Goal: Information Seeking & Learning: Learn about a topic

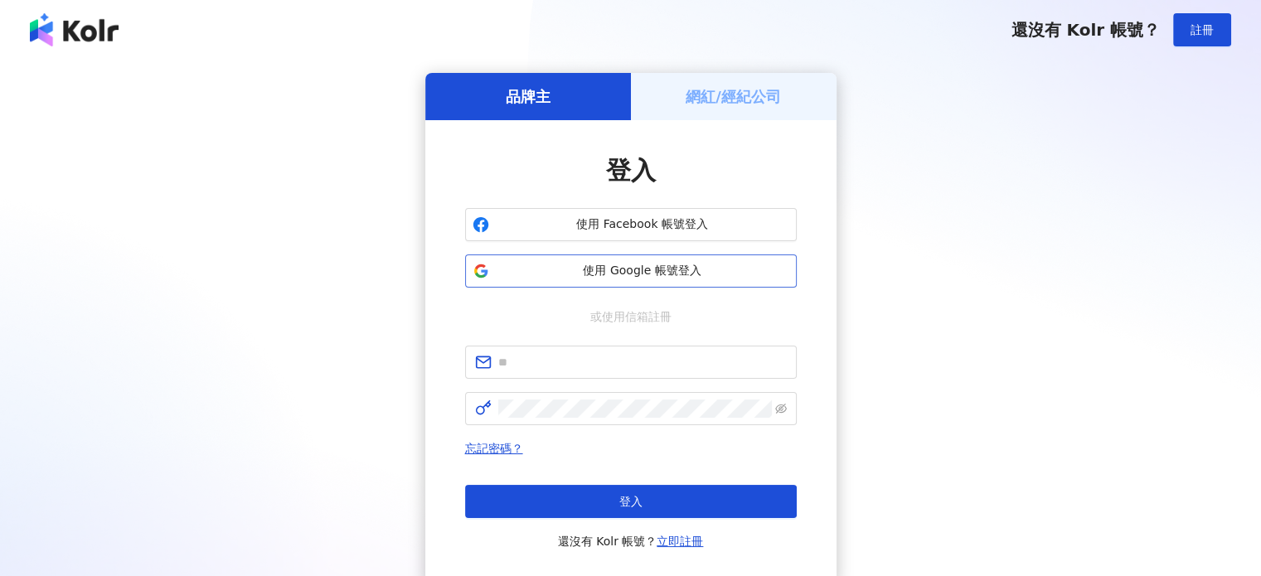
click at [583, 262] on button "使用 Google 帳號登入" at bounding box center [630, 270] width 331 height 33
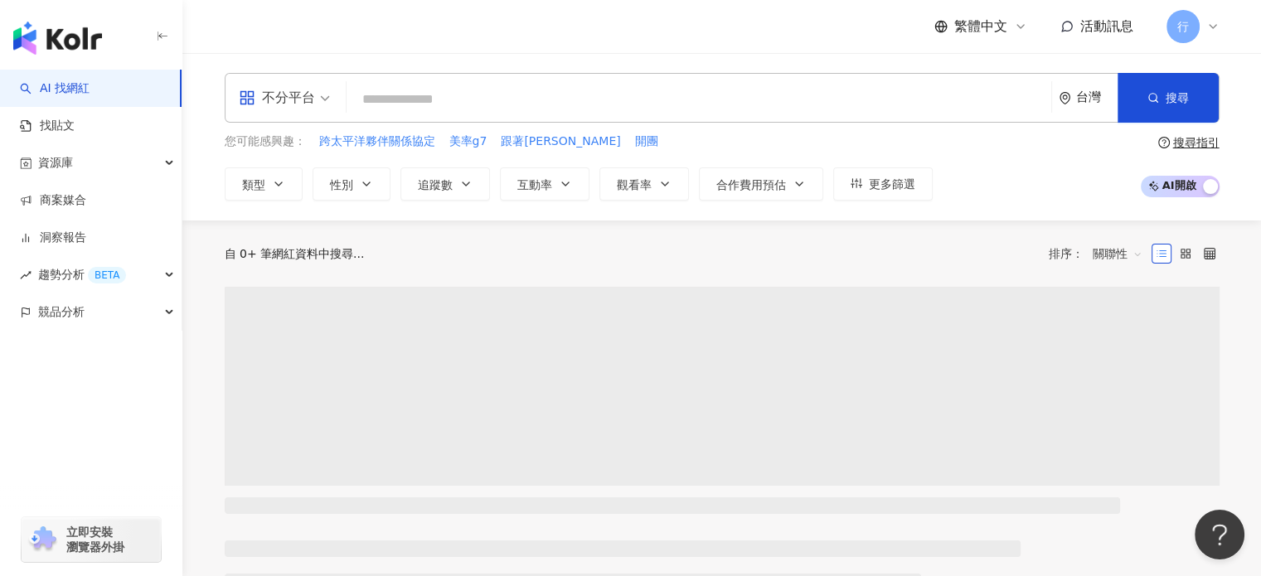
click at [572, 75] on div "不分平台 台灣 搜尋" at bounding box center [722, 98] width 994 height 50
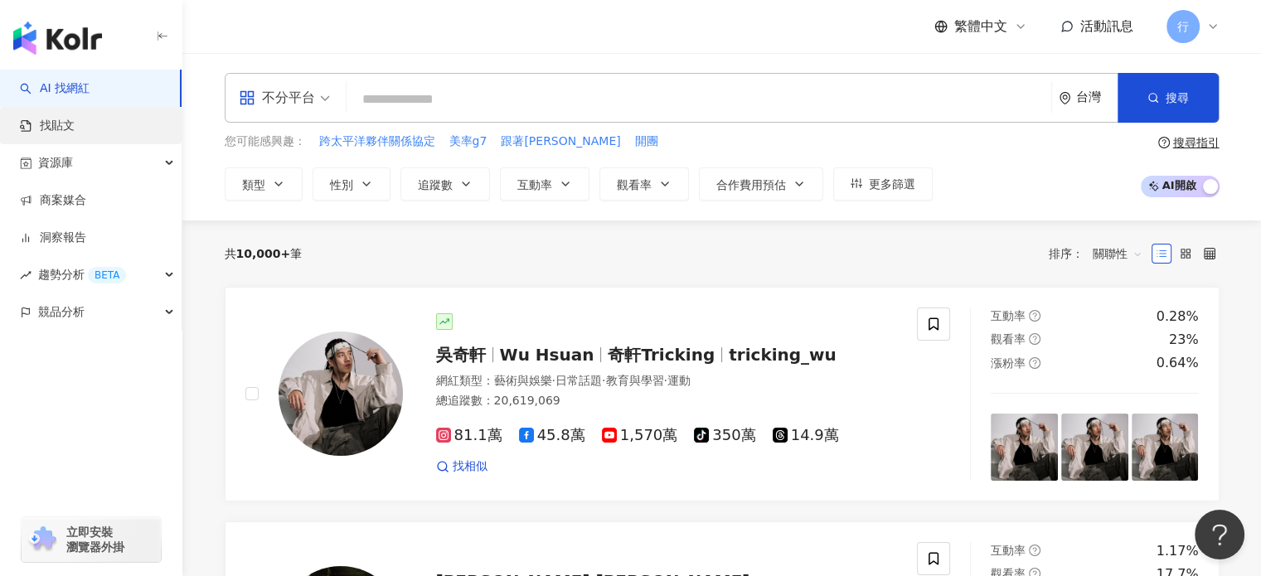
click at [75, 122] on link "找貼文" at bounding box center [47, 126] width 55 height 17
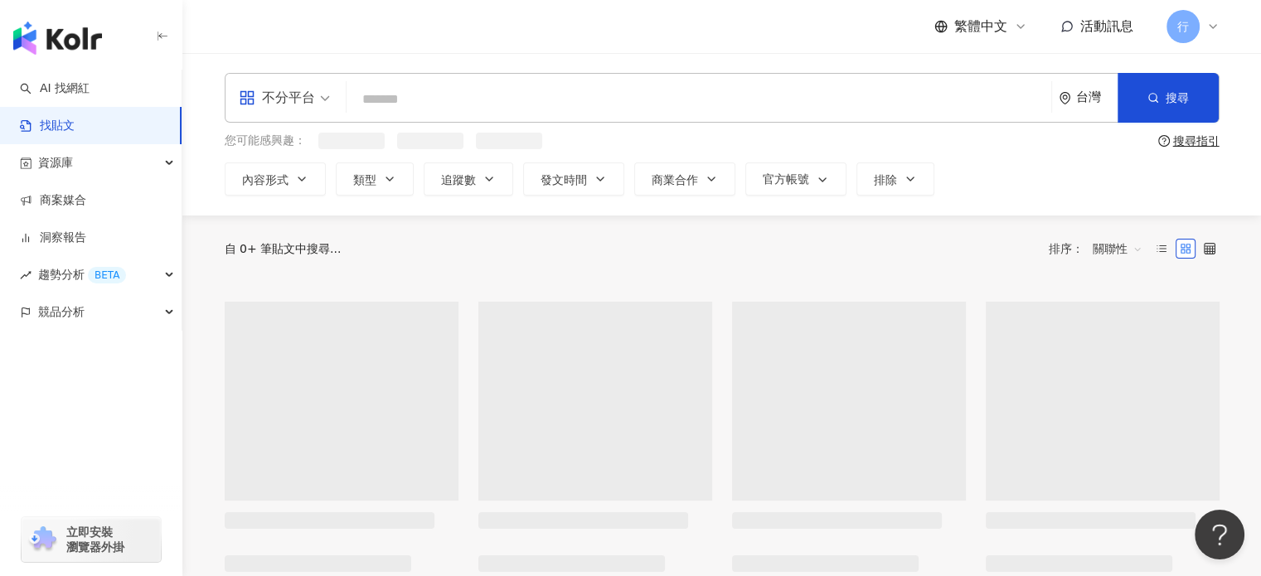
click at [436, 89] on input "search" at bounding box center [698, 99] width 691 height 36
paste input "**"
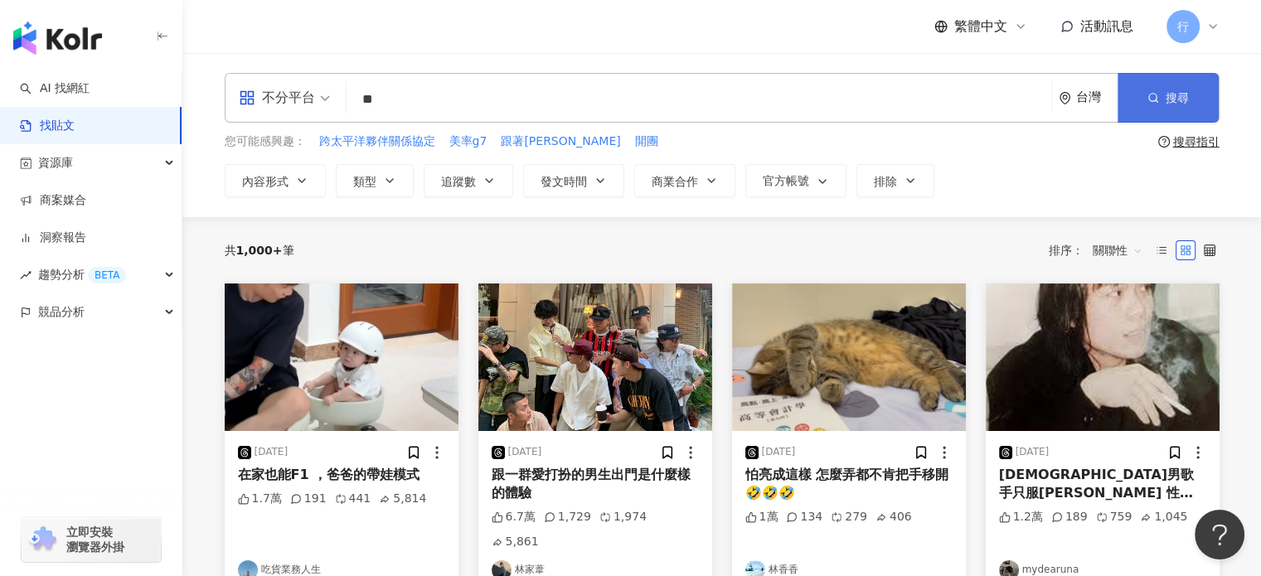
click at [1188, 103] on button "搜尋" at bounding box center [1167, 98] width 101 height 50
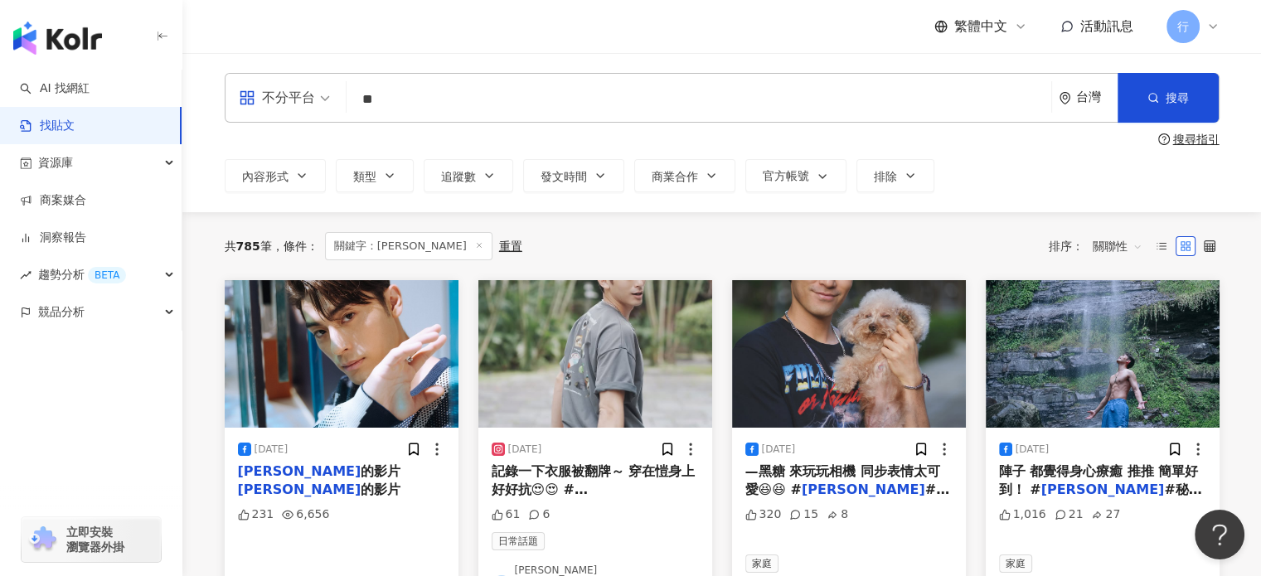
scroll to position [83, 0]
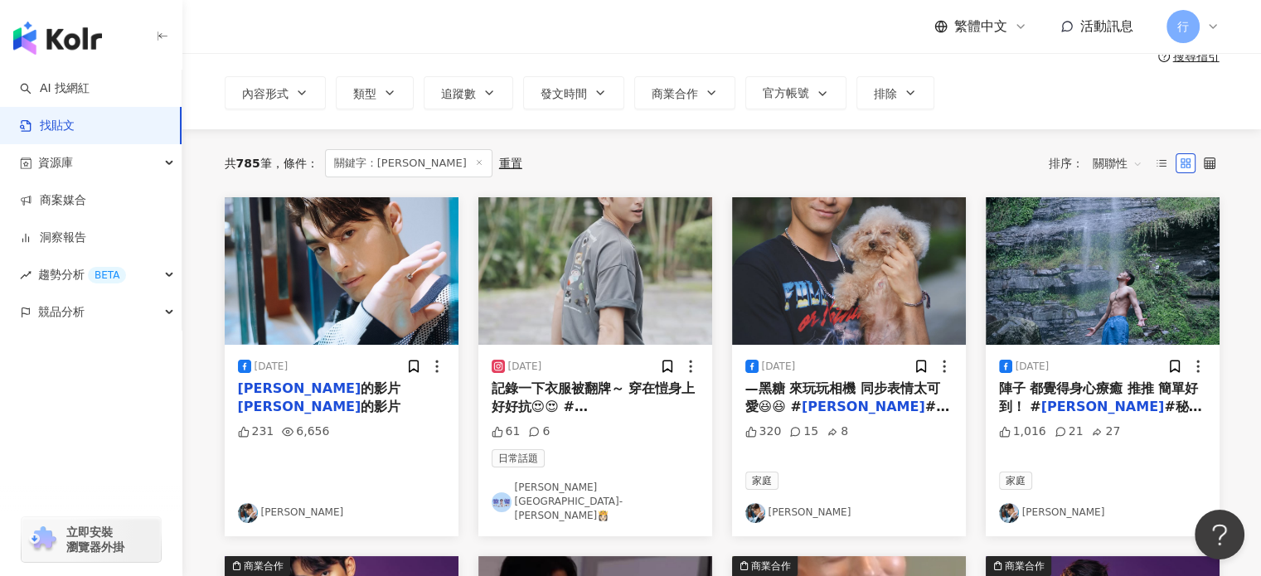
click at [338, 503] on link "徐愷" at bounding box center [341, 513] width 207 height 20
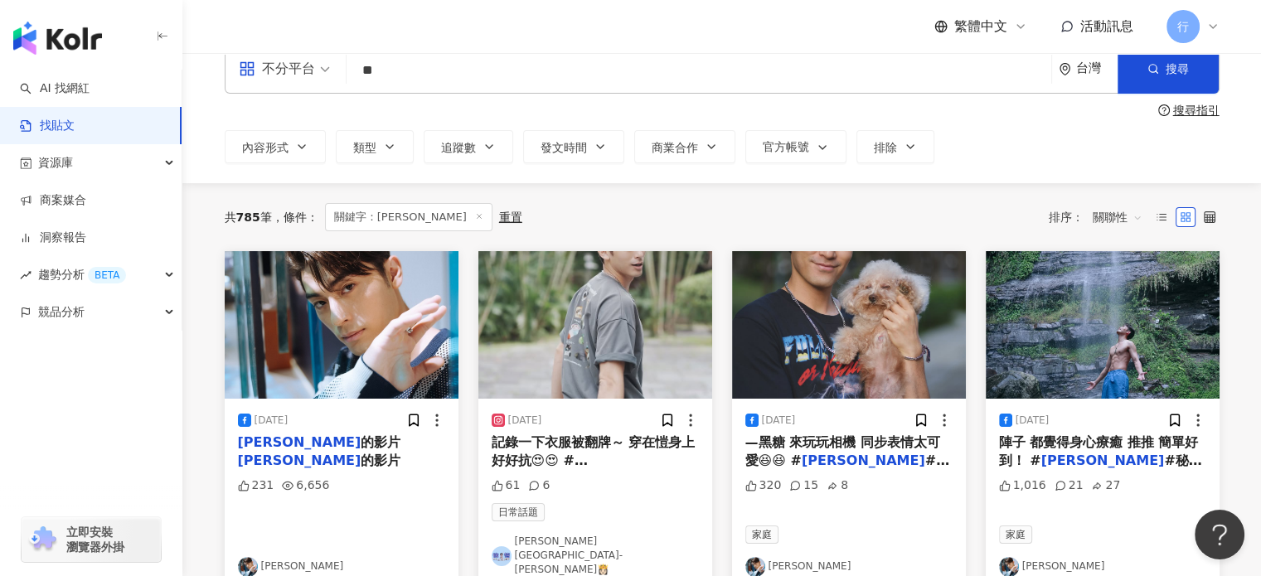
scroll to position [0, 0]
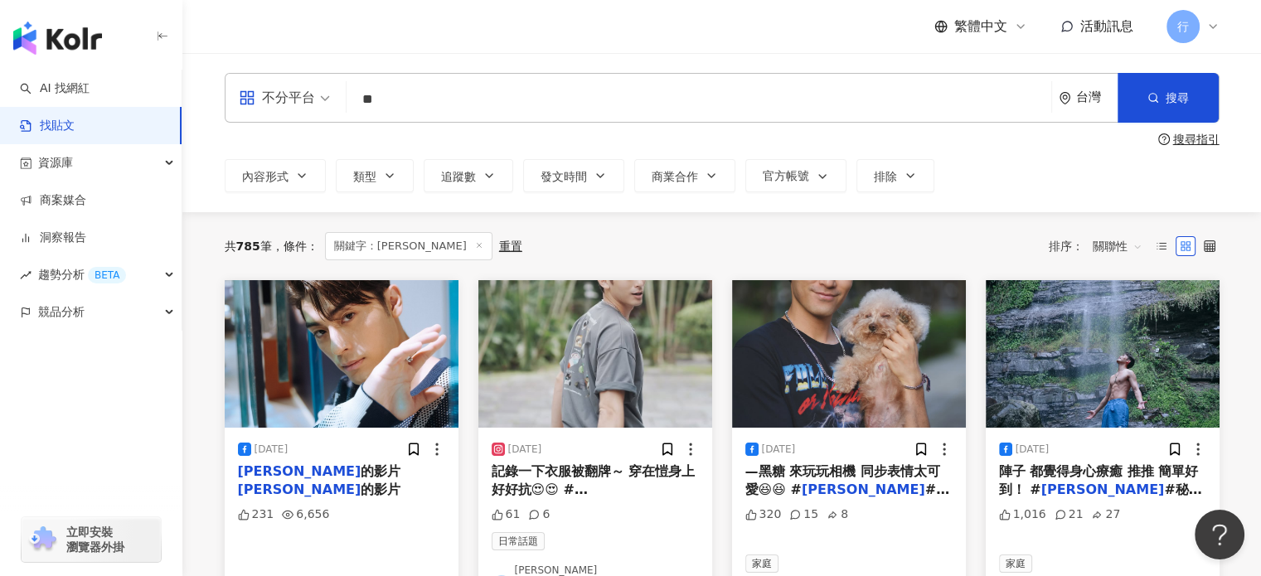
click at [472, 76] on div "不分平台 ** 台灣 搜尋" at bounding box center [722, 98] width 994 height 50
click at [481, 99] on input "**" at bounding box center [698, 99] width 691 height 36
paste input "****"
type input "******"
click at [1159, 100] on button "搜尋" at bounding box center [1167, 98] width 101 height 50
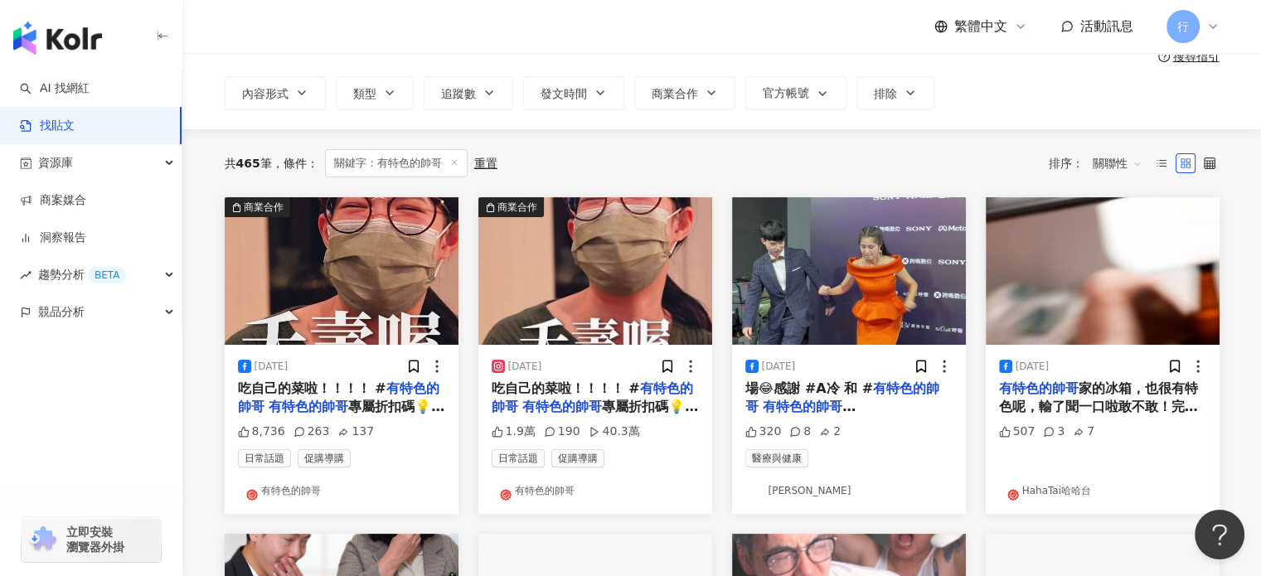
scroll to position [166, 0]
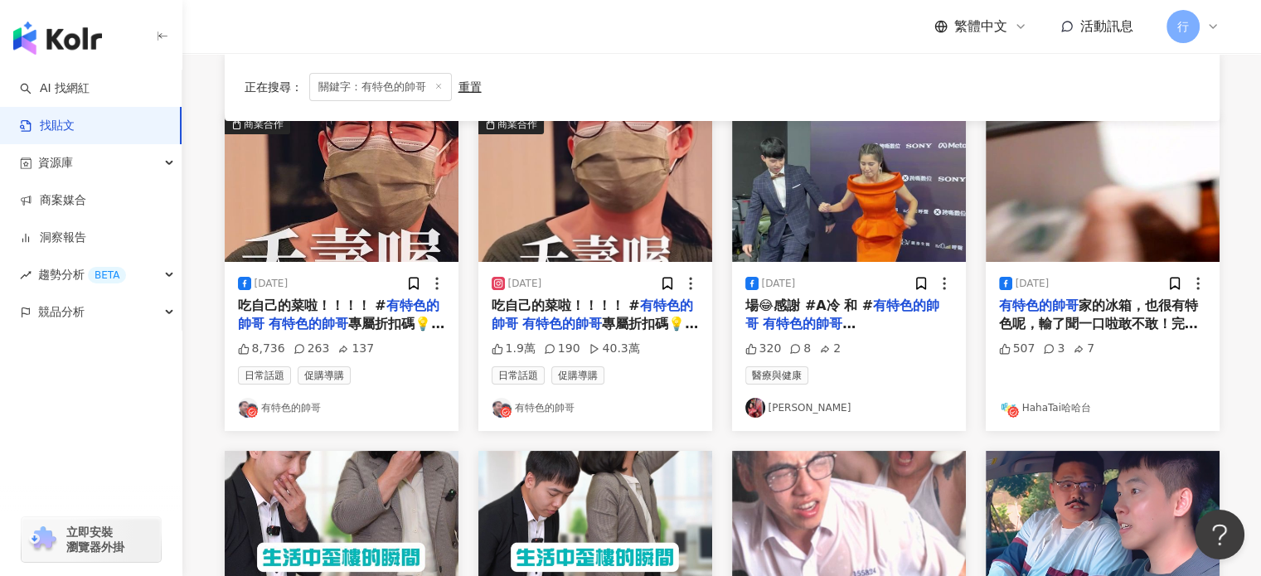
click at [401, 362] on div "2024/4/9 吃自己的菜啦！！！！ # 有特色的帥哥 有特色的帥哥 專屬折扣碼💡【specsome】 玥沐官網全館滿千輸入現折$100元💰 使用效期202…" at bounding box center [342, 346] width 234 height 169
click at [269, 415] on link "有特色的帥哥" at bounding box center [341, 408] width 207 height 20
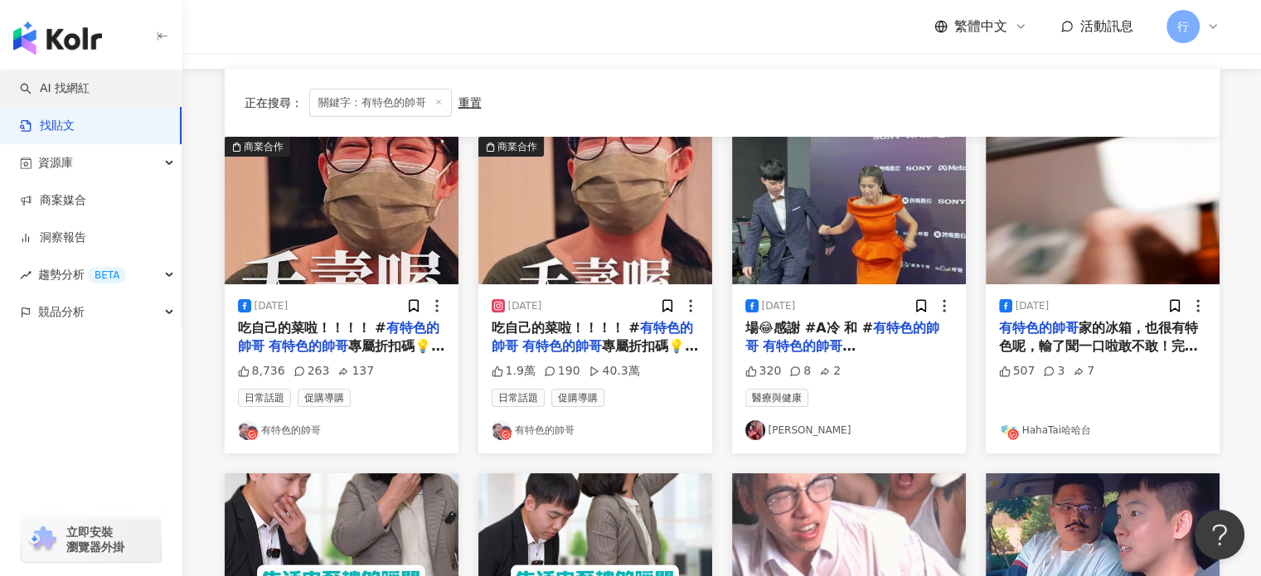
scroll to position [83, 0]
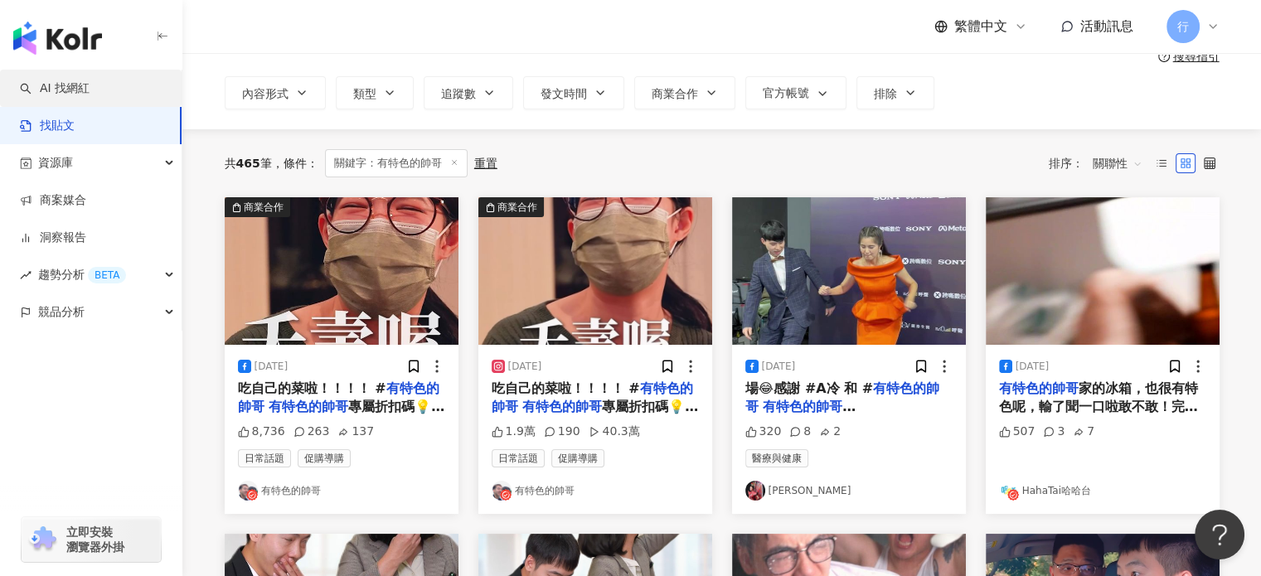
click at [90, 90] on link "AI 找網紅" at bounding box center [55, 88] width 70 height 17
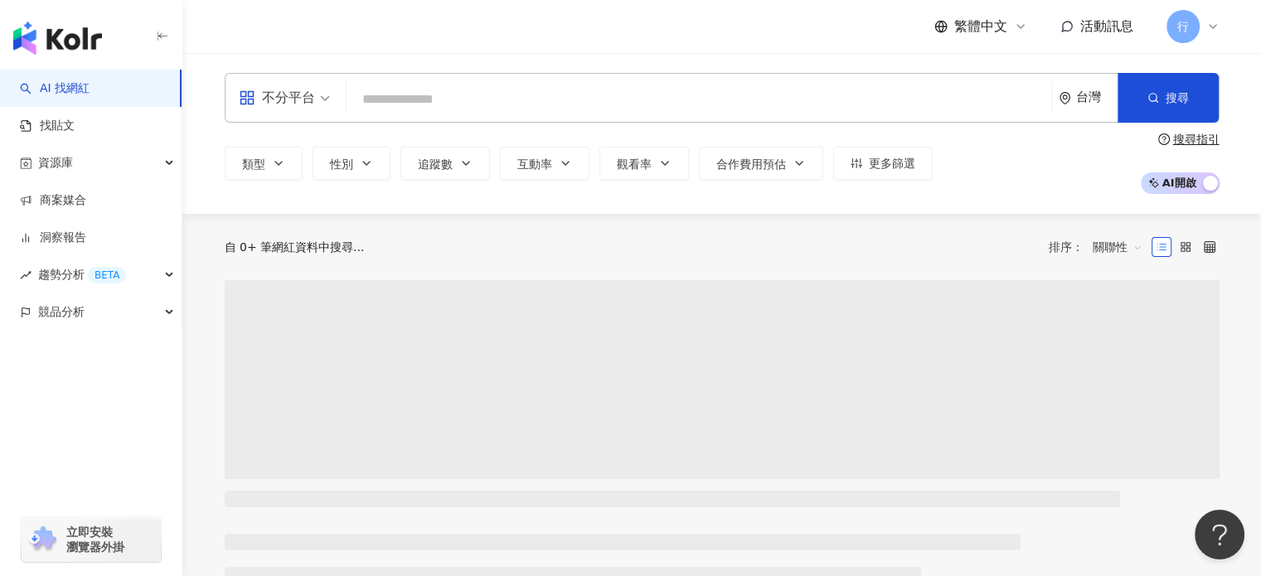
click at [418, 102] on input "search" at bounding box center [698, 99] width 691 height 31
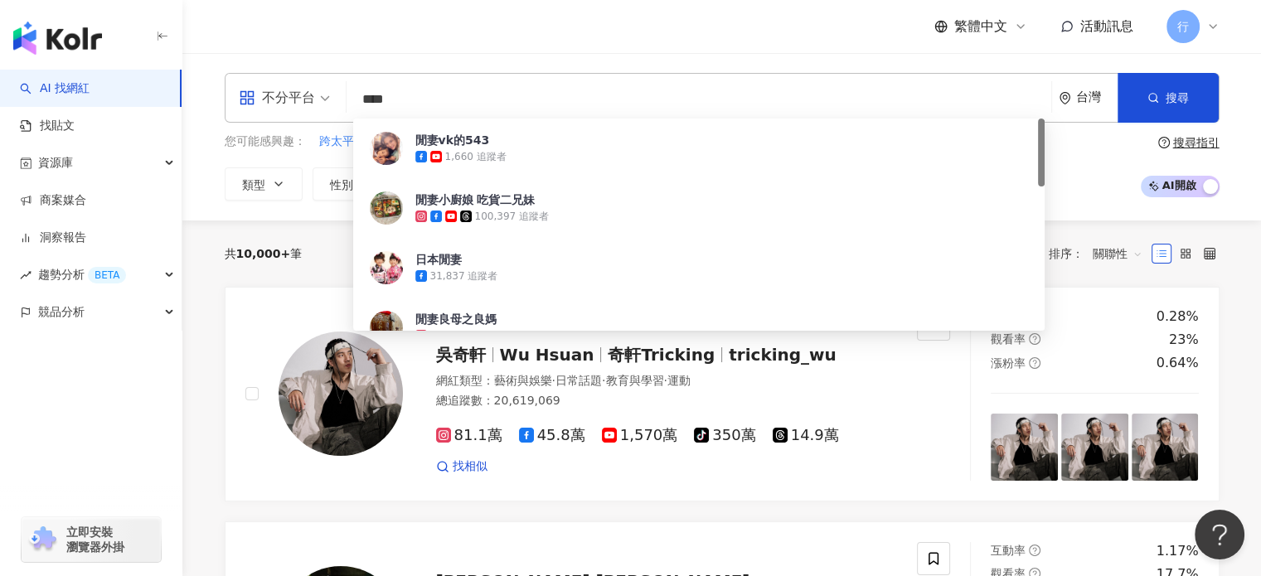
type input "****"
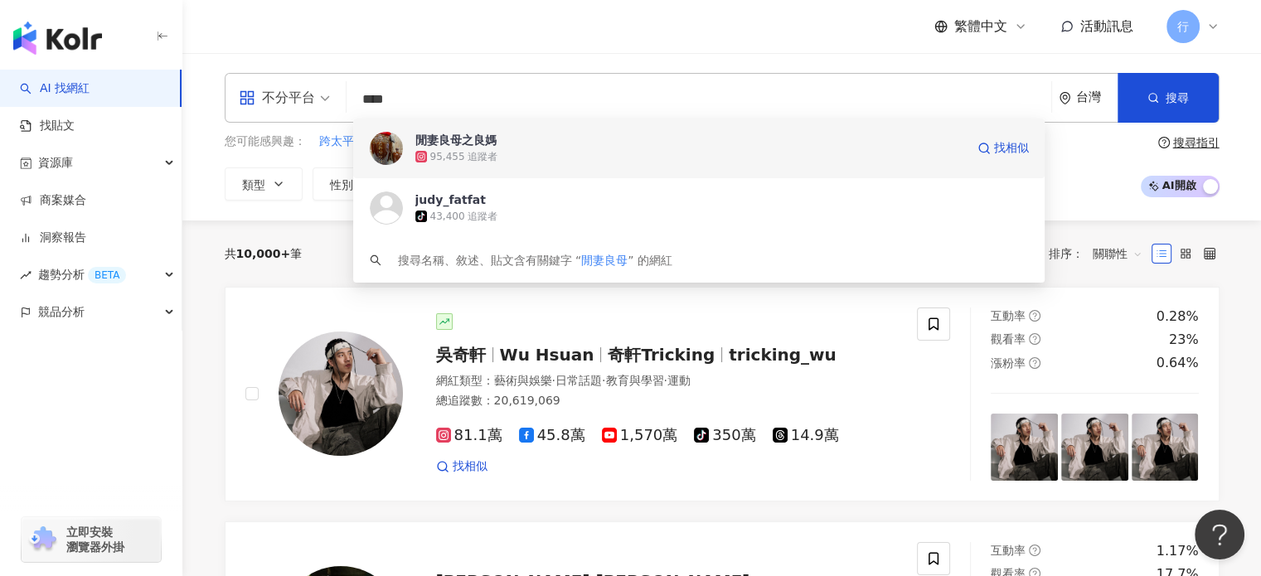
click at [448, 139] on div "閒妻良母之良媽" at bounding box center [455, 140] width 81 height 17
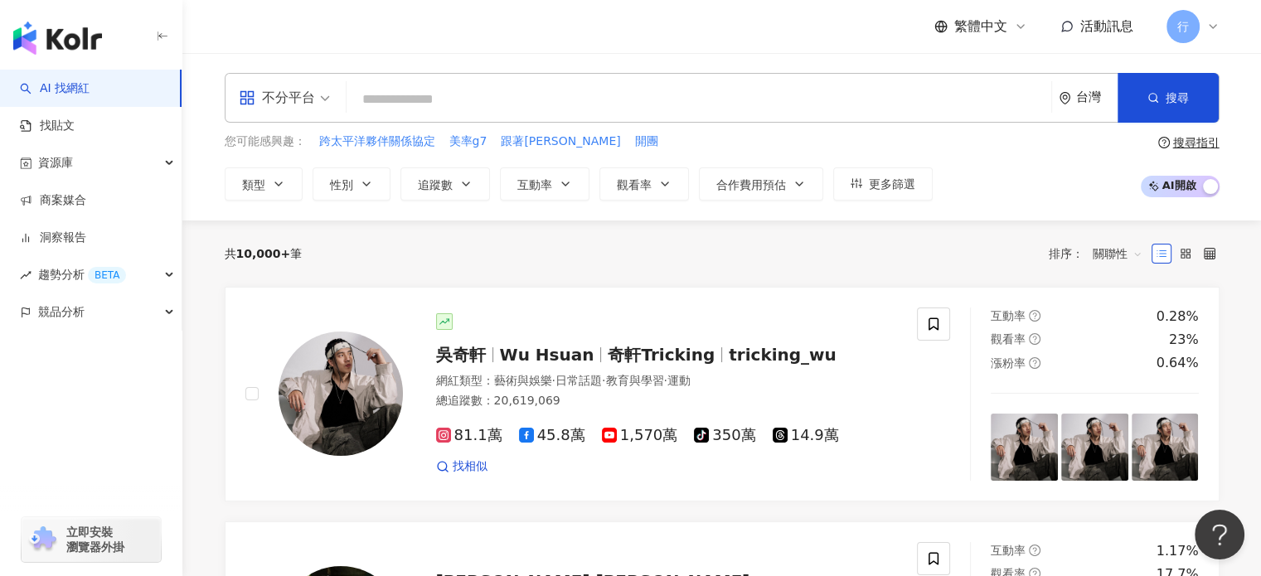
click at [427, 95] on input "search" at bounding box center [698, 99] width 691 height 31
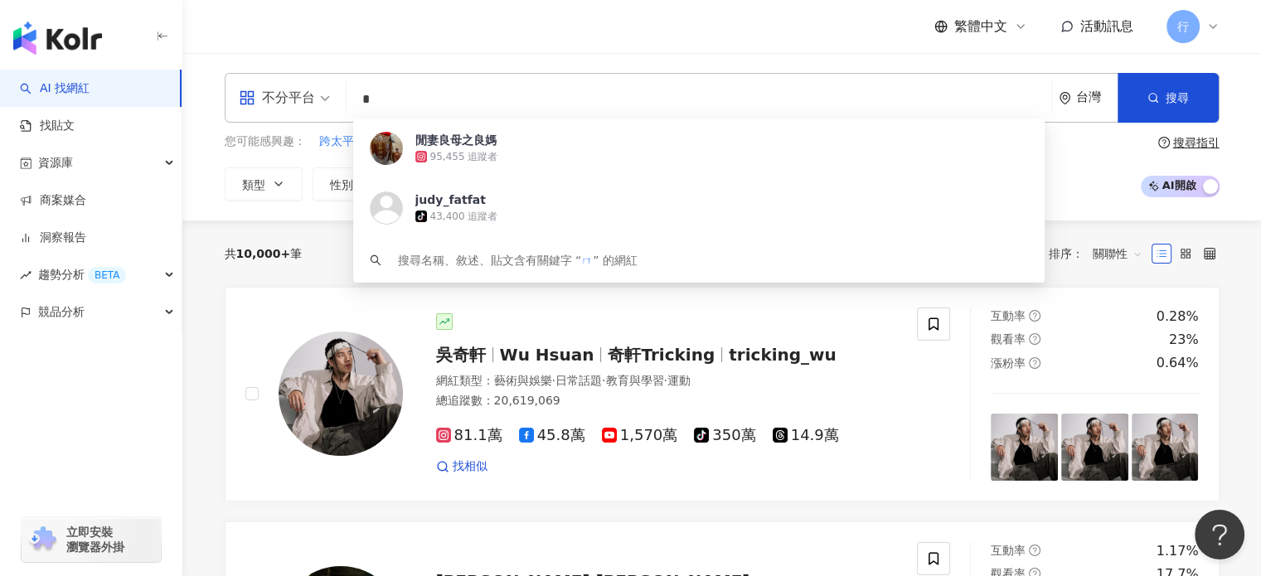
type input "**"
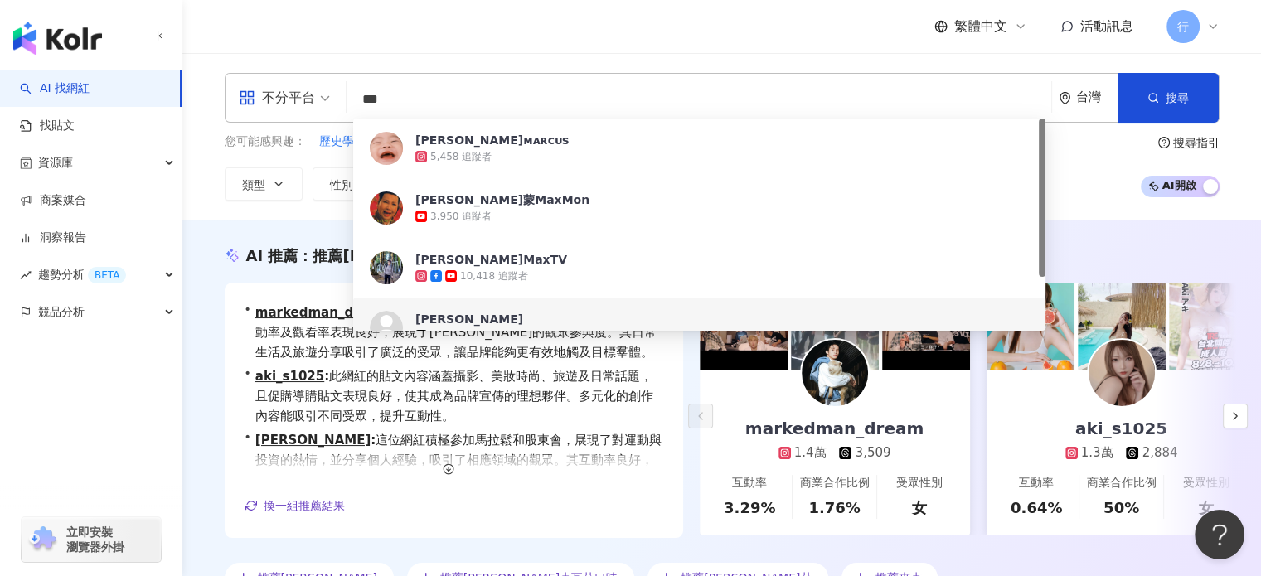
drag, startPoint x: 418, startPoint y: 99, endPoint x: 269, endPoint y: 87, distance: 148.8
click at [269, 87] on div "不分平台 *** 台灣 搜尋 c378aab9-c018-433e-9b2a-e2116bf4dd2b https://www.tiktok.com/@mar…" at bounding box center [722, 98] width 994 height 50
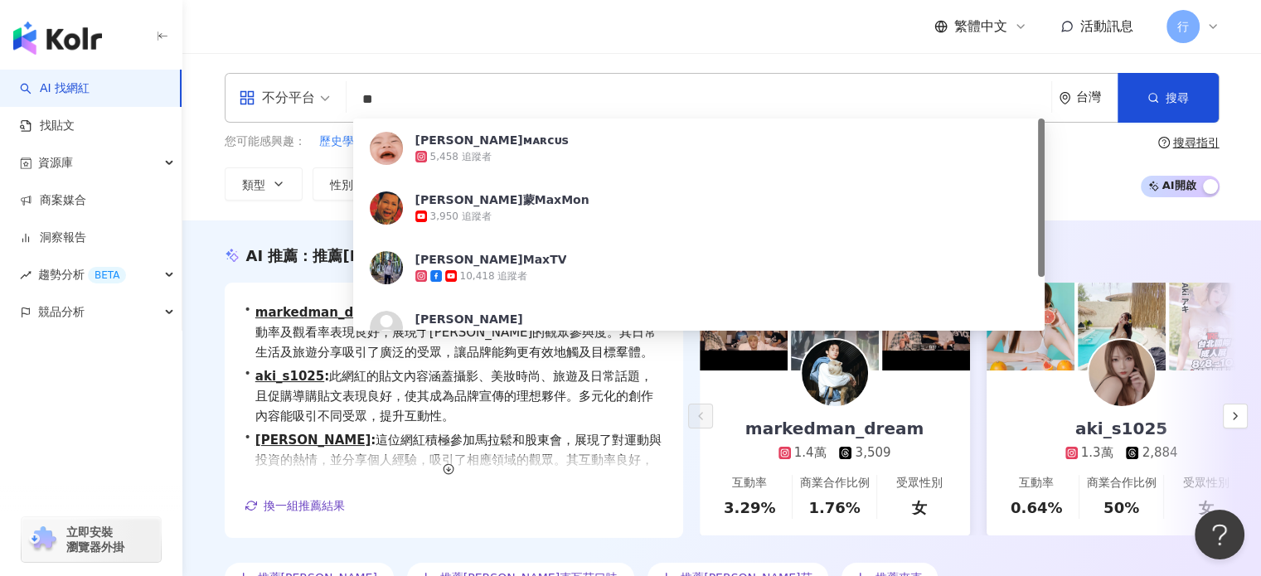
type input "*"
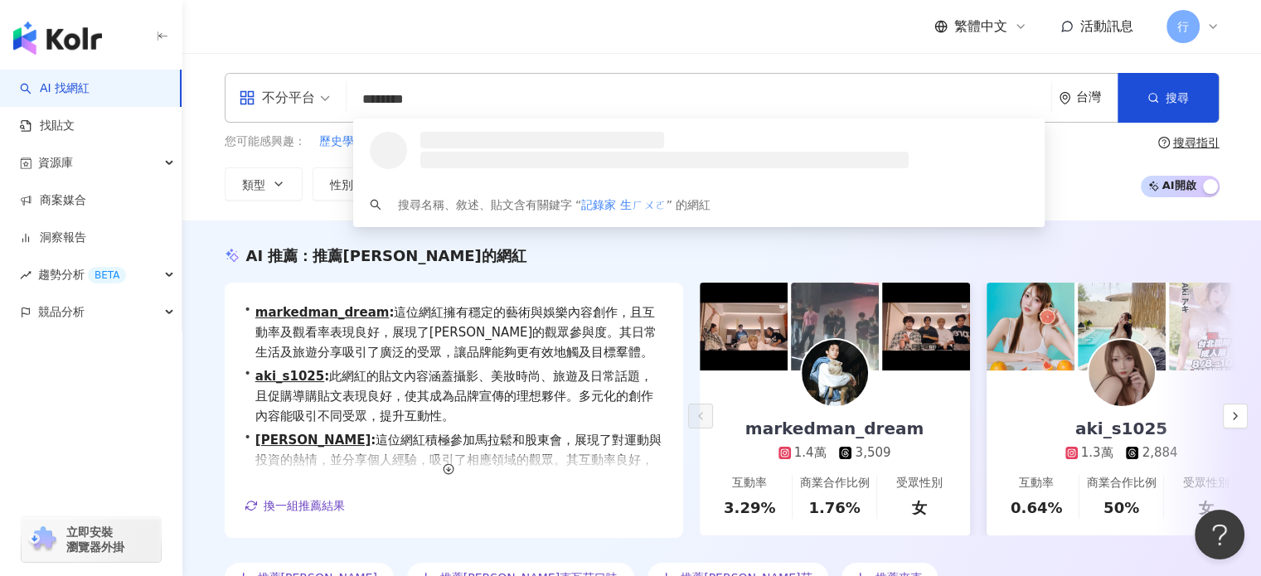
type input "******"
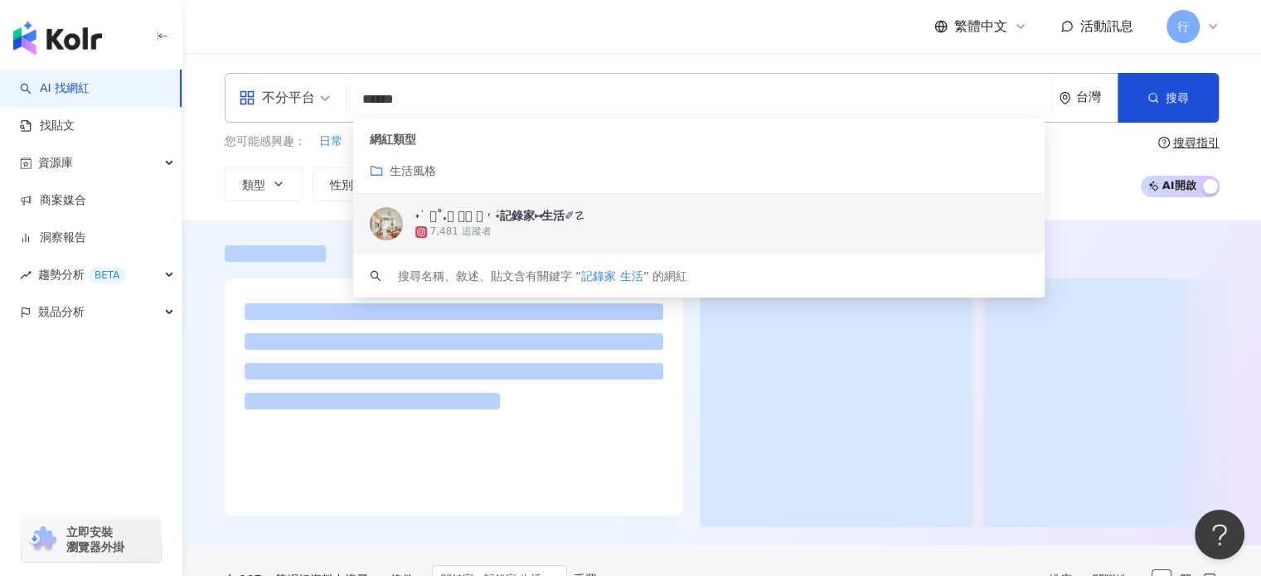
click at [506, 241] on div "˖ ࣪ 𓄹˚.𓍊 ͙ࣳ 𓋼 ˓ ࣪˖記錄家⑅生活✐☡ 7,481 追蹤者" at bounding box center [699, 224] width 692 height 60
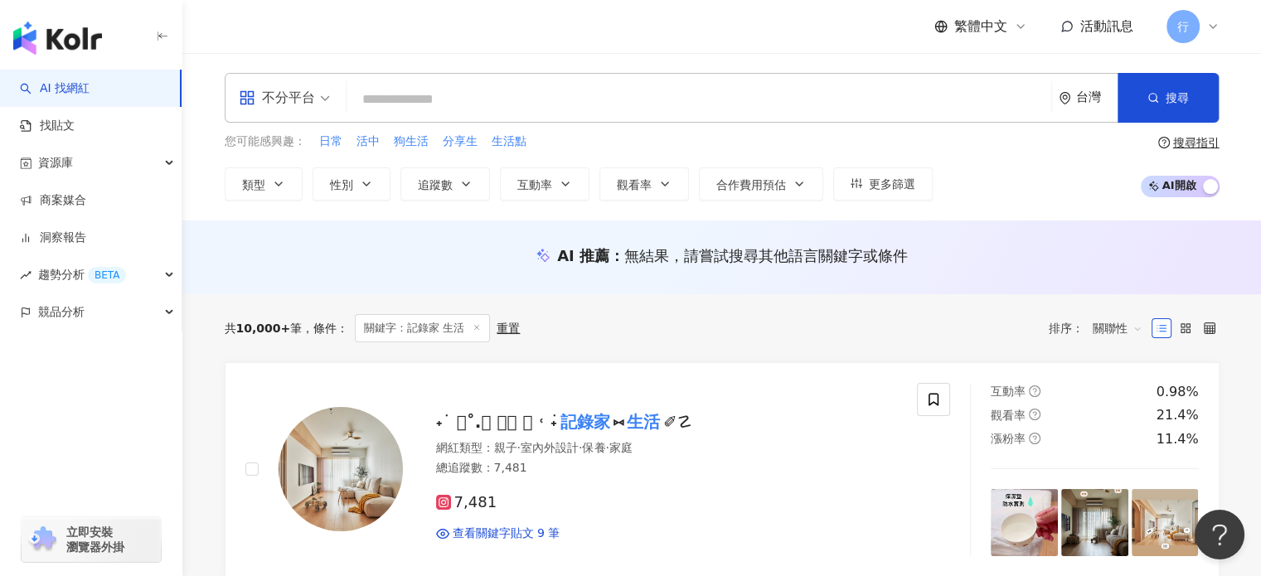
click at [489, 94] on input "search" at bounding box center [698, 99] width 691 height 31
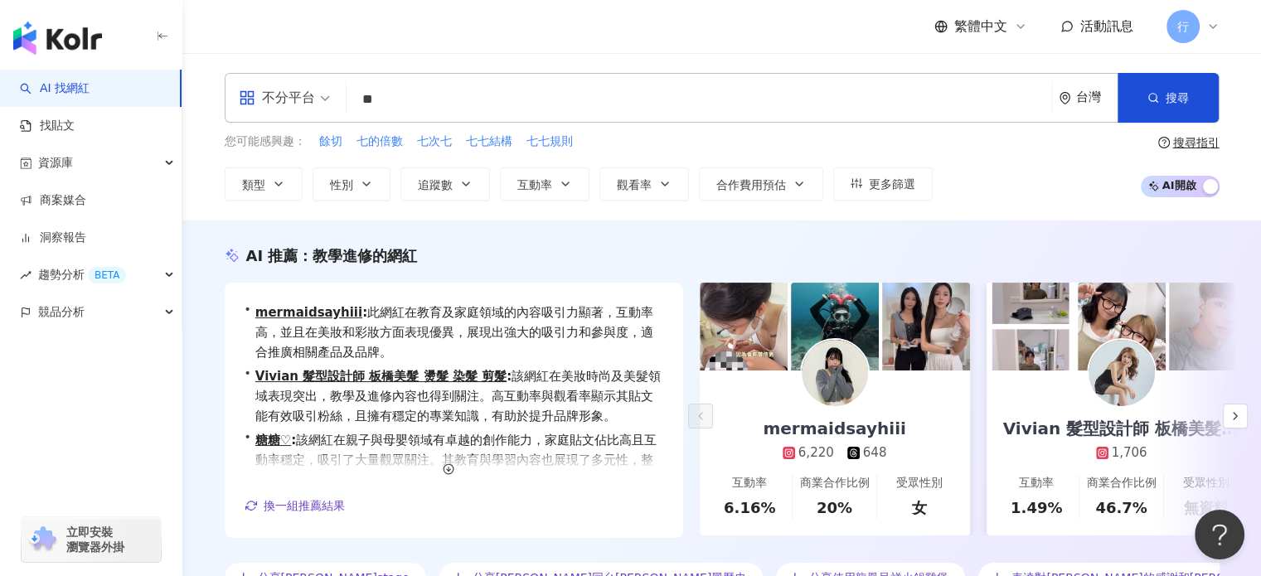
click at [407, 100] on input "**" at bounding box center [698, 99] width 691 height 31
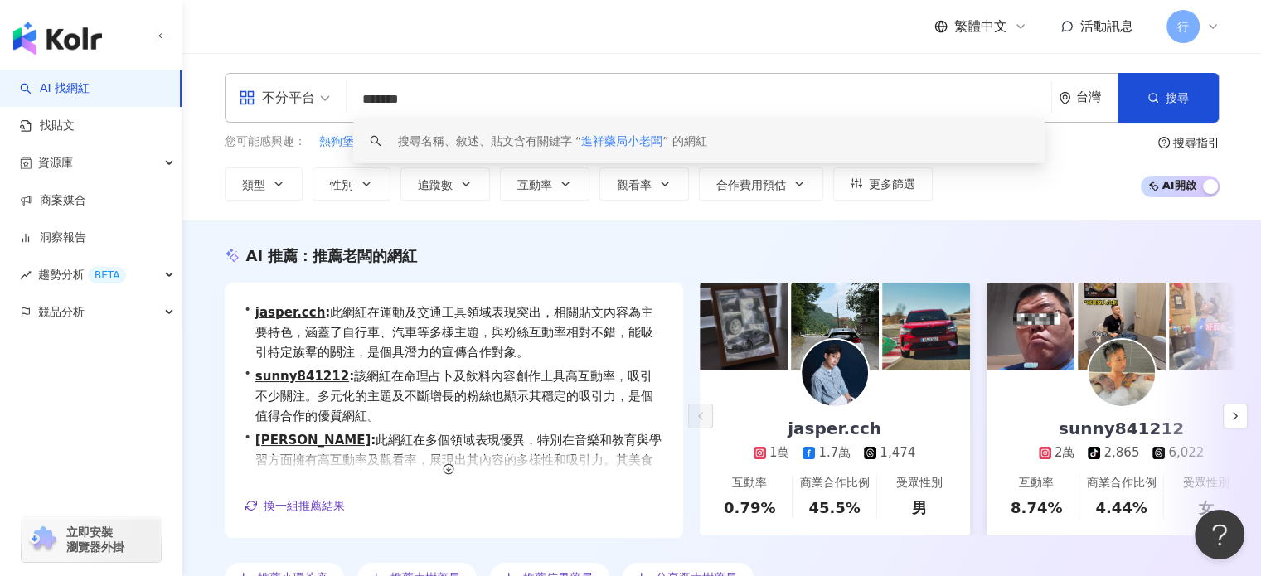
drag, startPoint x: 482, startPoint y: 94, endPoint x: 311, endPoint y: 92, distance: 171.6
click at [311, 92] on div "不分平台 ******* 台灣 搜尋 keyword 搜尋名稱、敘述、貼文含有關鍵字 “ 進祥藥局小老闆 ” 的網紅" at bounding box center [722, 98] width 994 height 50
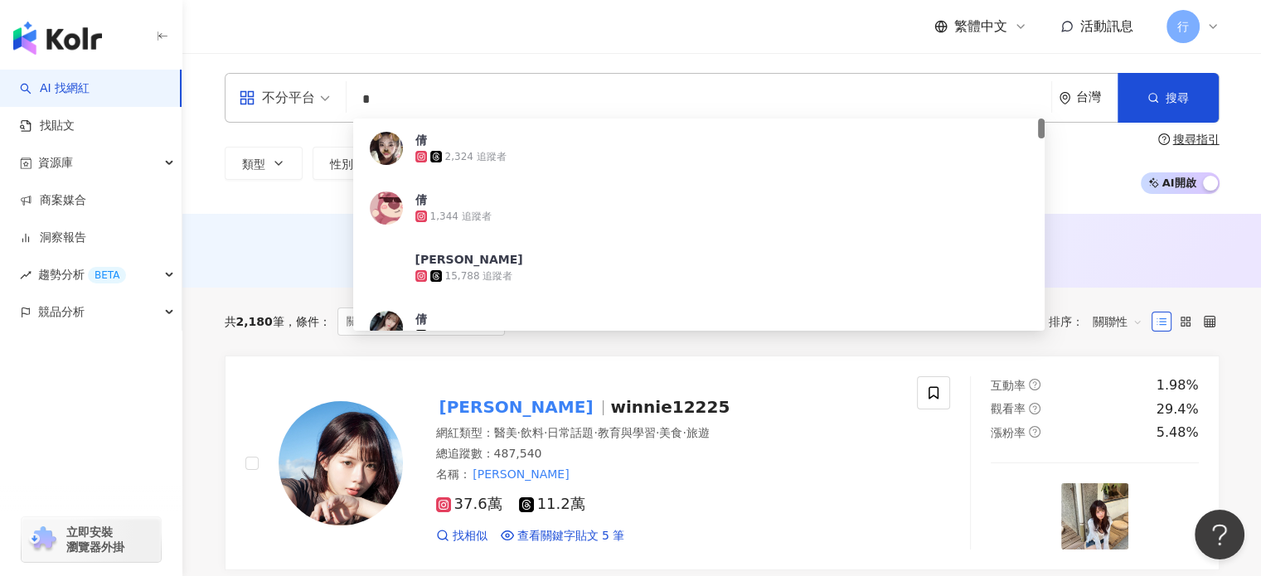
scroll to position [83, 0]
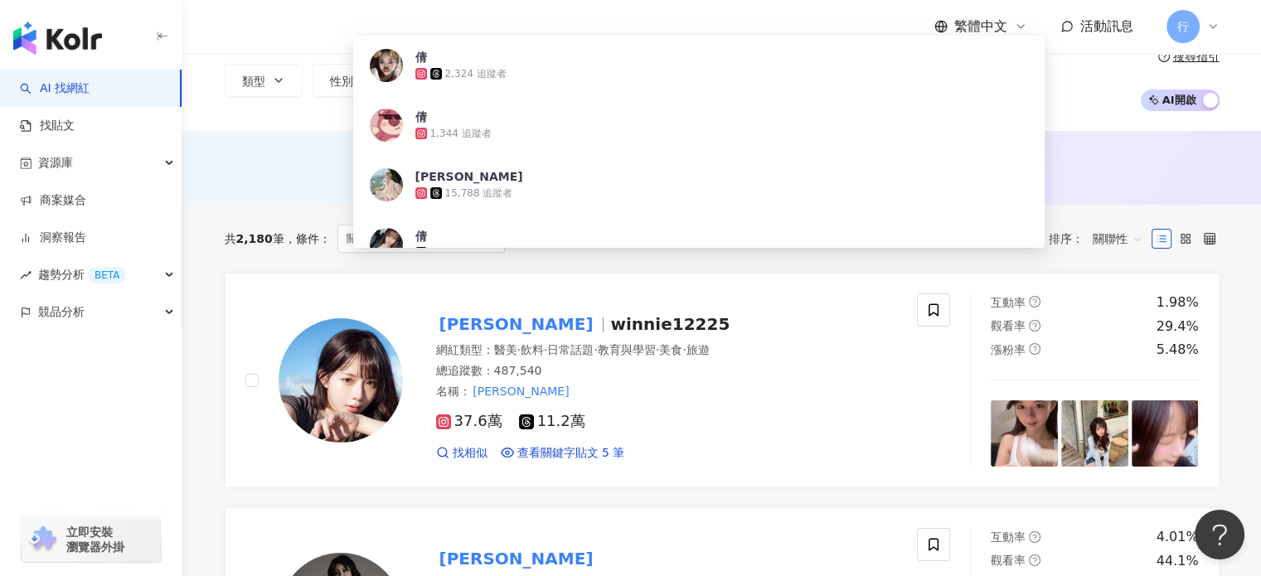
click at [278, 235] on div "共 2,180 筆" at bounding box center [255, 238] width 60 height 13
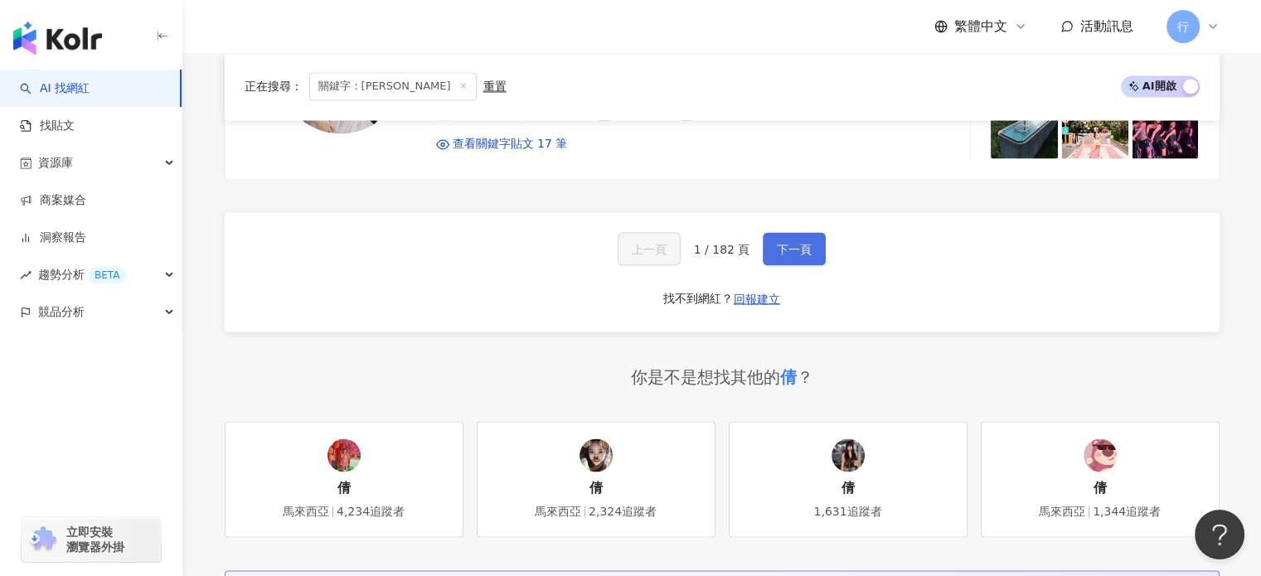
click at [786, 242] on span "下一頁" at bounding box center [794, 248] width 35 height 13
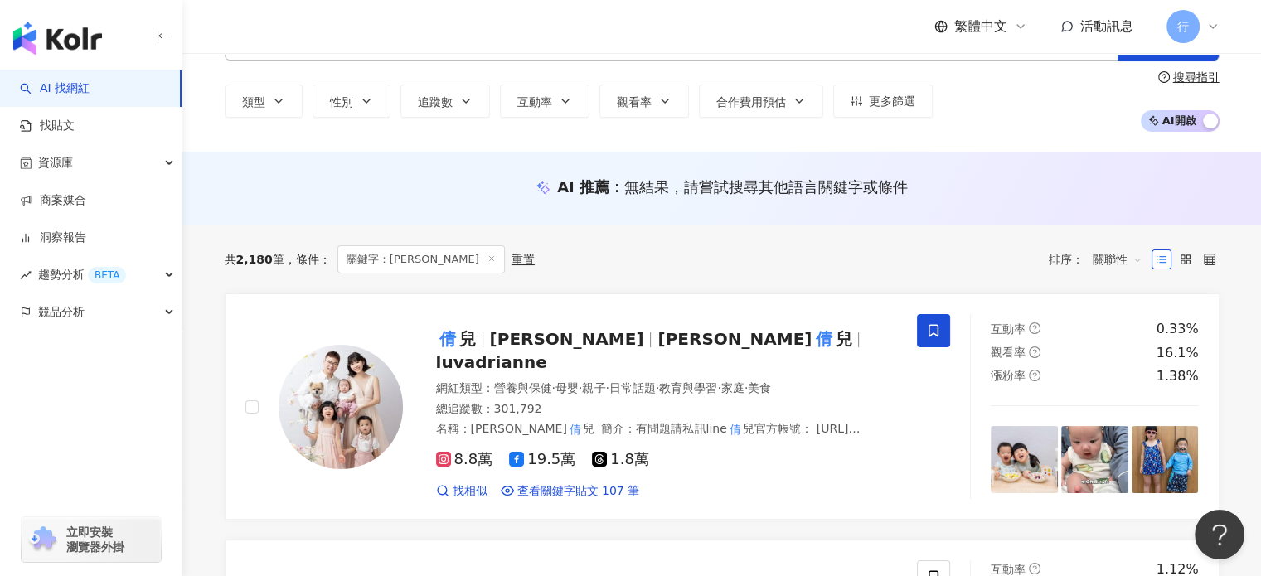
scroll to position [0, 0]
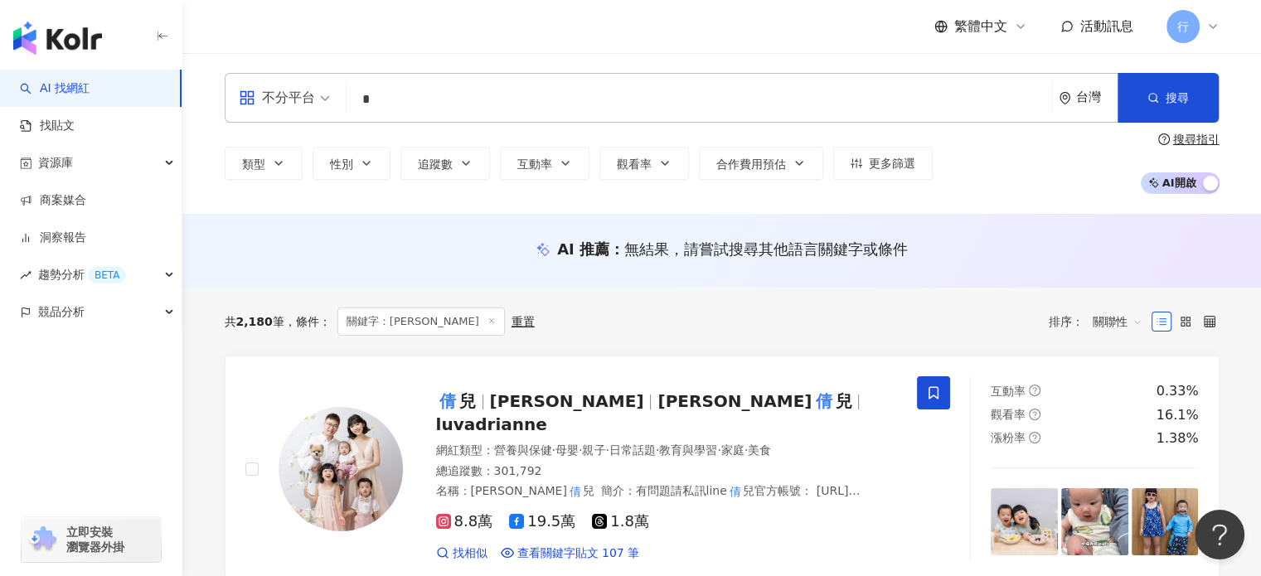
click at [494, 100] on input "*" at bounding box center [698, 99] width 691 height 31
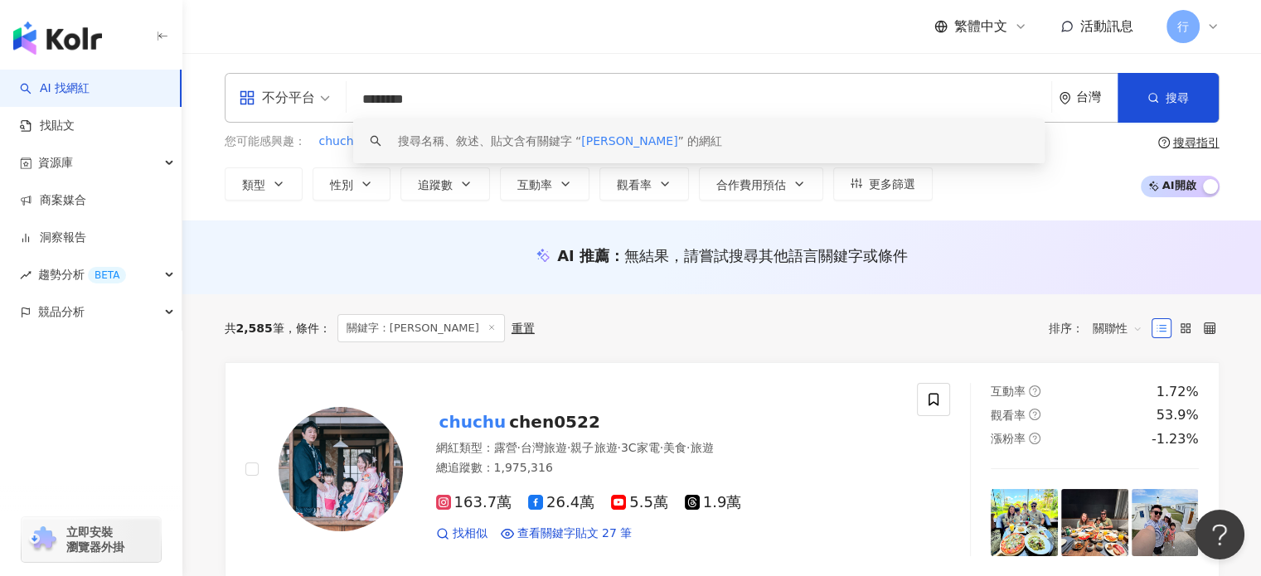
paste input "**"
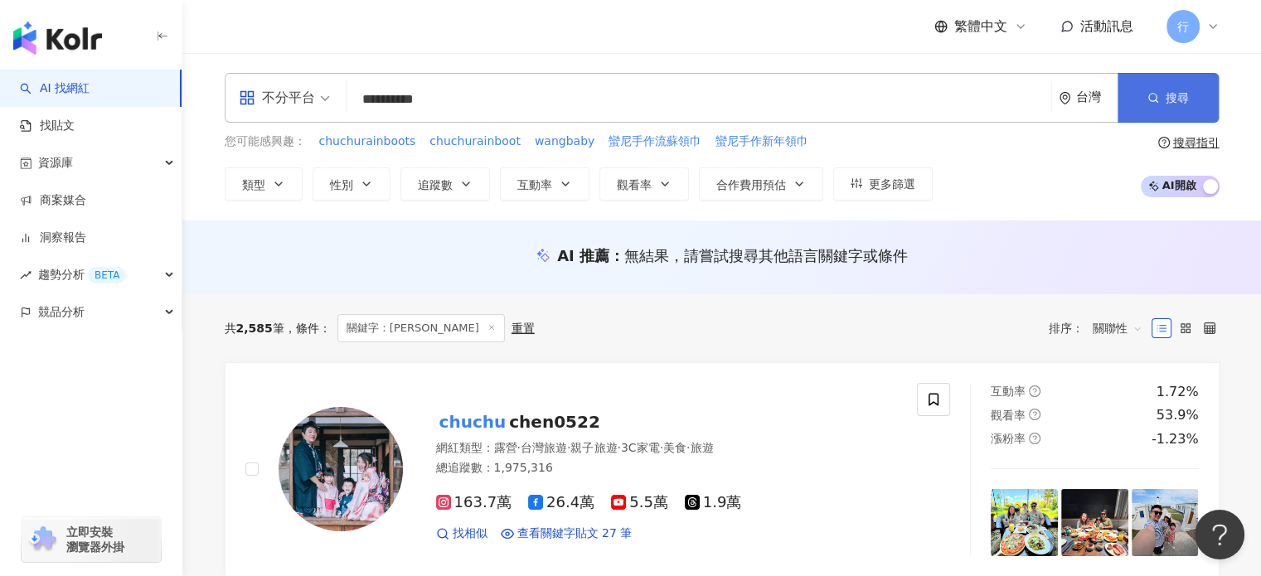
click at [1154, 92] on icon "button" at bounding box center [1153, 98] width 12 height 12
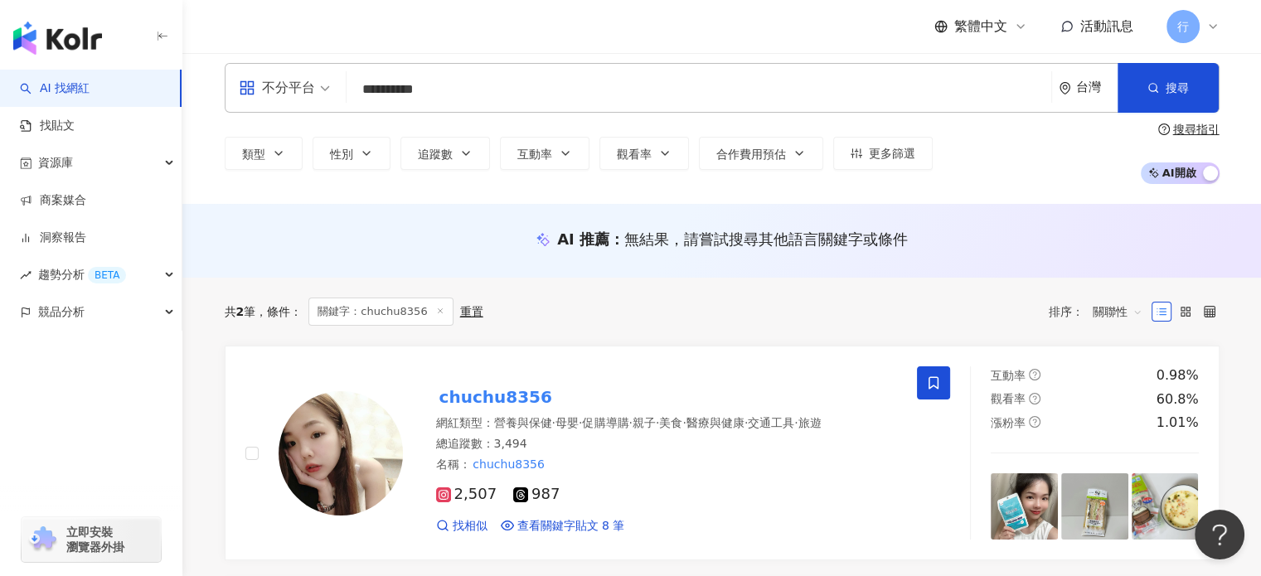
scroll to position [83, 0]
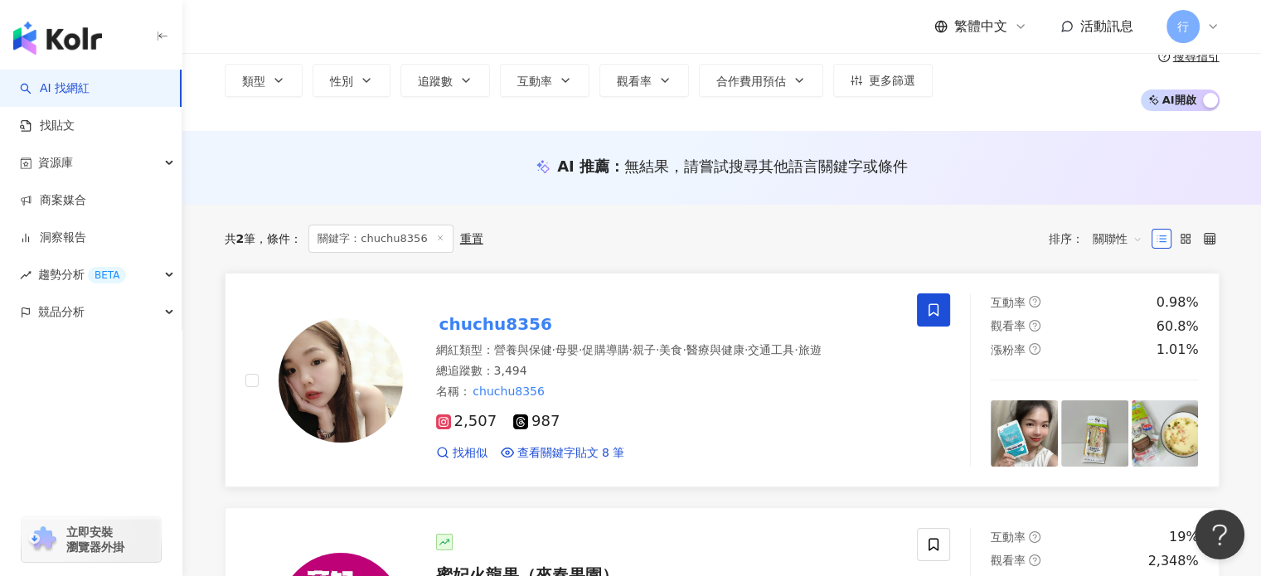
click at [522, 312] on mark "chuchu8356" at bounding box center [495, 324] width 119 height 27
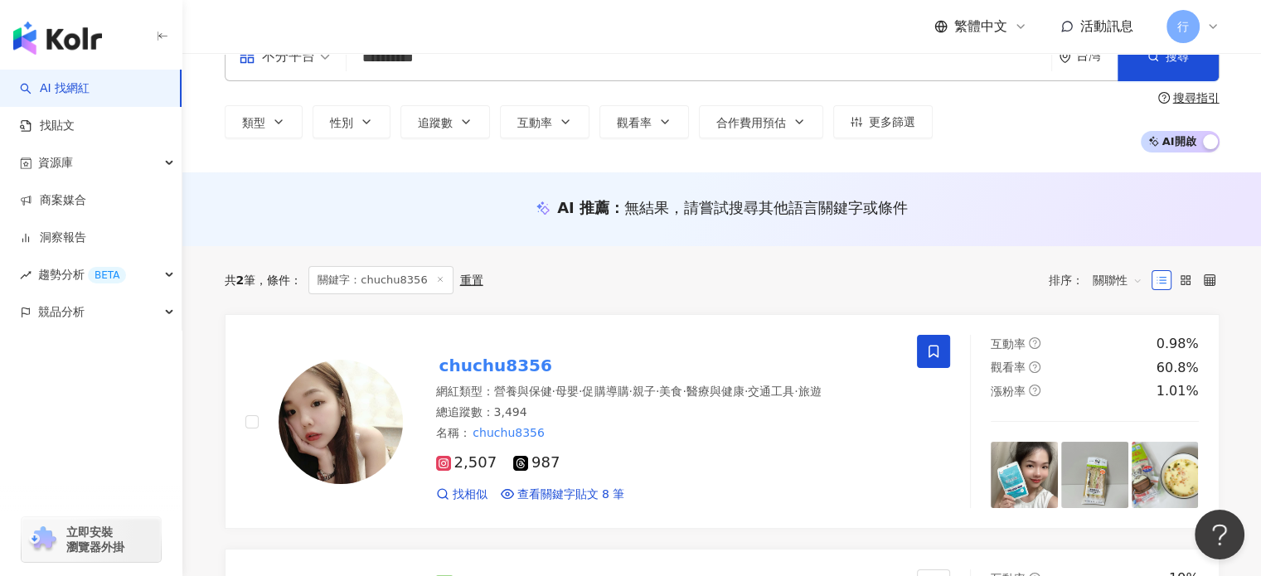
scroll to position [0, 0]
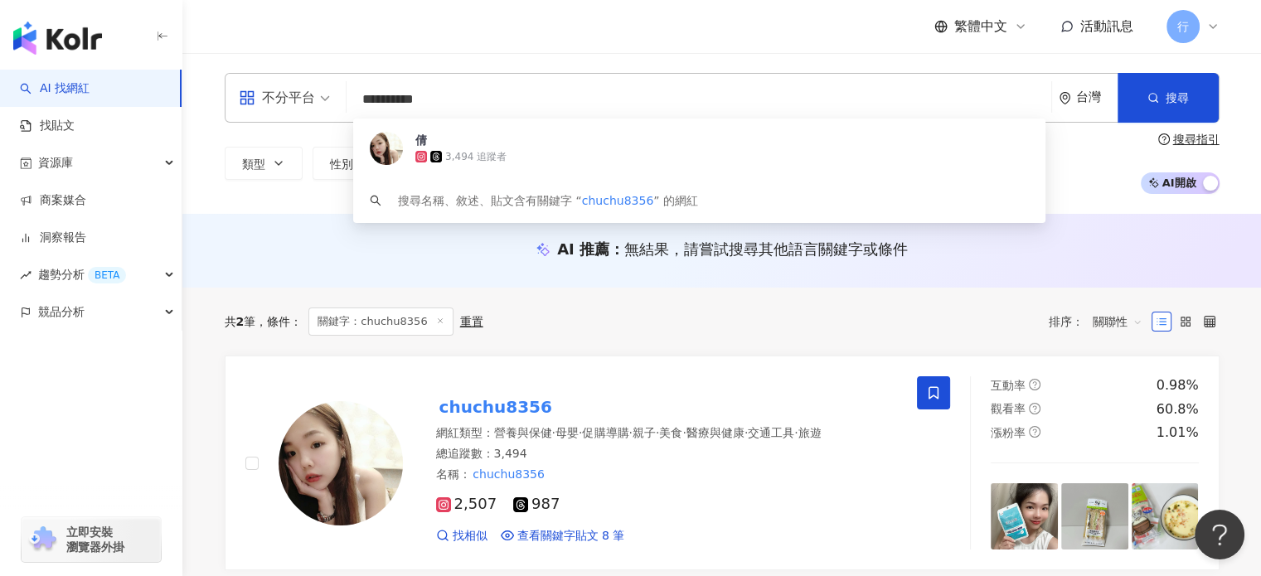
drag, startPoint x: 464, startPoint y: 112, endPoint x: 150, endPoint y: 68, distance: 317.1
type input "*"
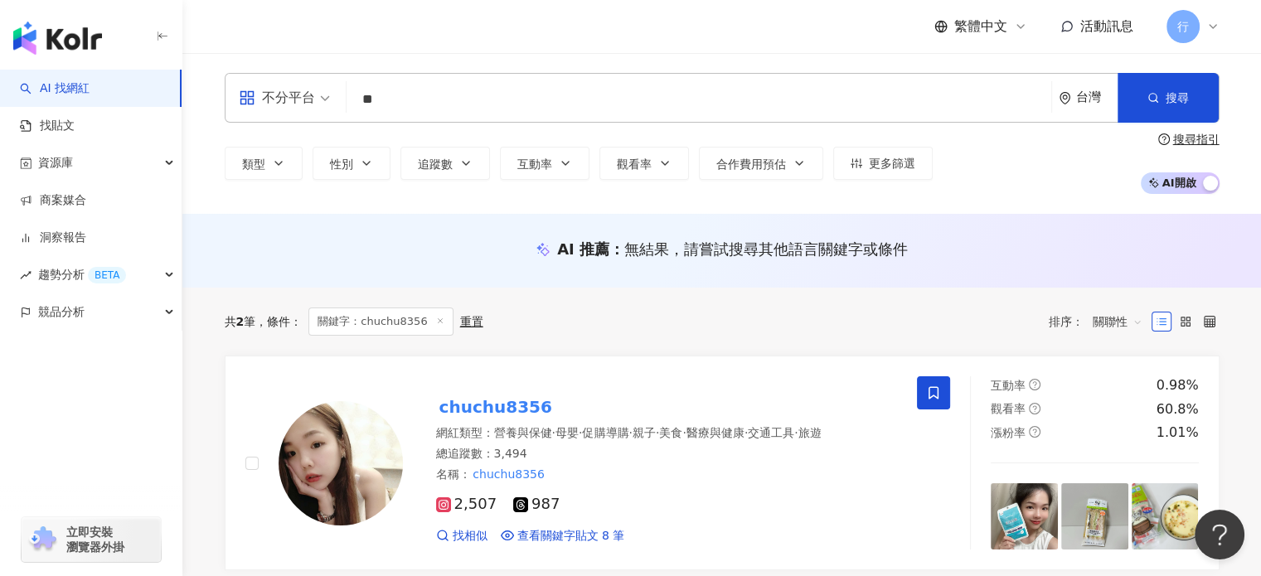
type input "*"
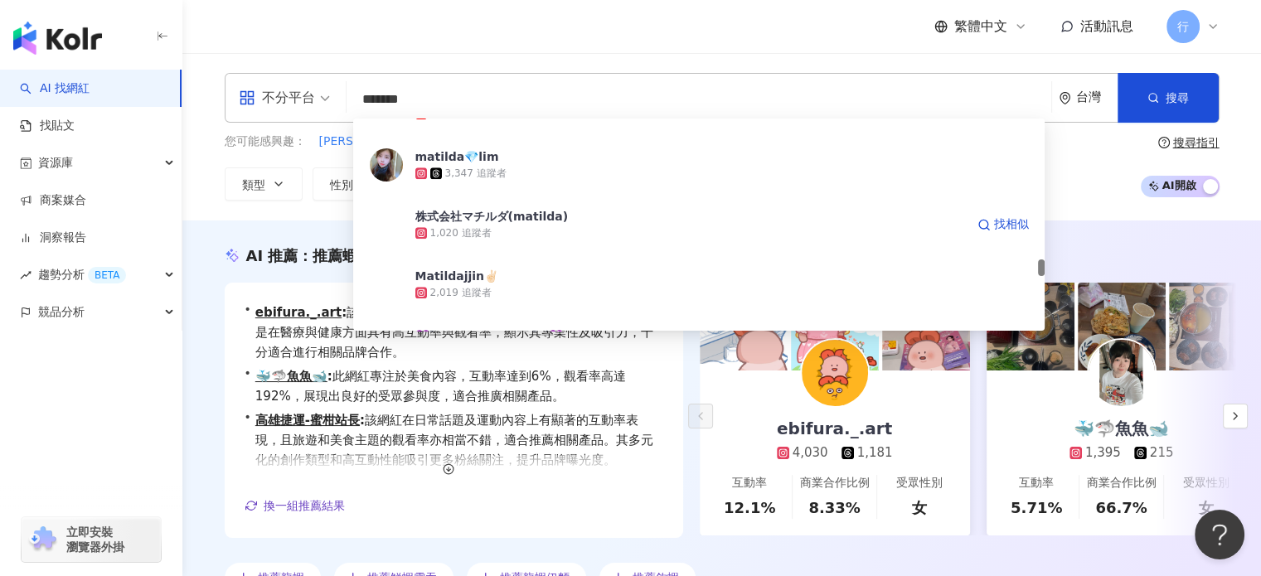
scroll to position [2155, 0]
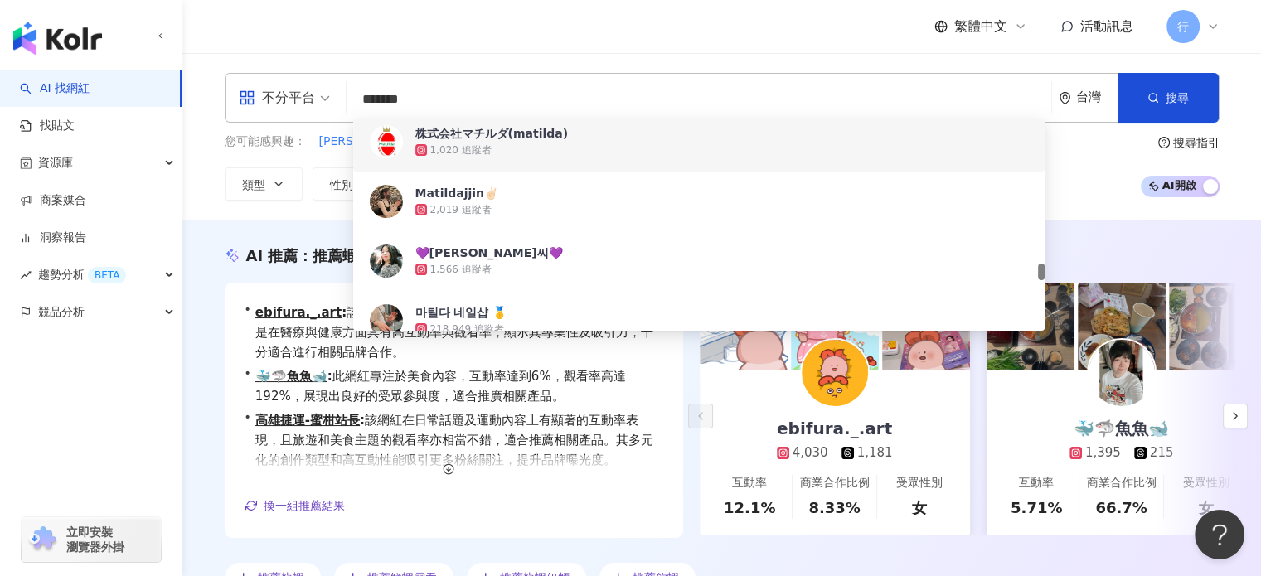
drag, startPoint x: 455, startPoint y: 93, endPoint x: 264, endPoint y: 90, distance: 190.6
click at [264, 90] on div "不分平台 ******* 台灣 搜尋 0bac9770-79c4-4bc3-952d-6c163c6cc13e 8d07d5df-46f3-4d1e-9f91…" at bounding box center [722, 98] width 994 height 50
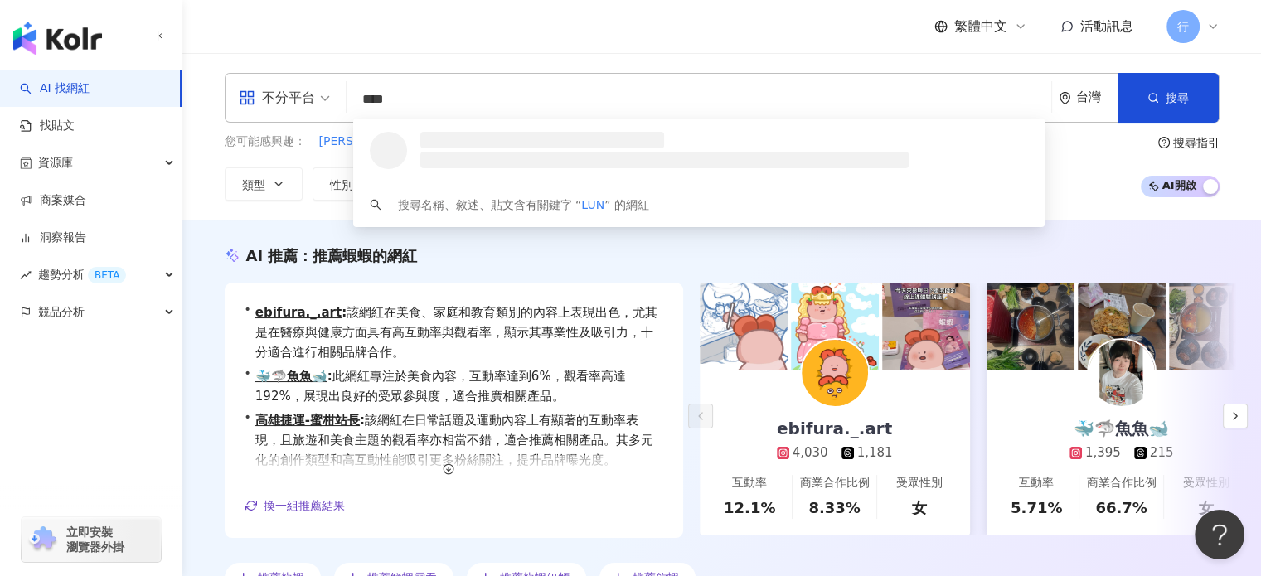
scroll to position [0, 0]
type input "**********"
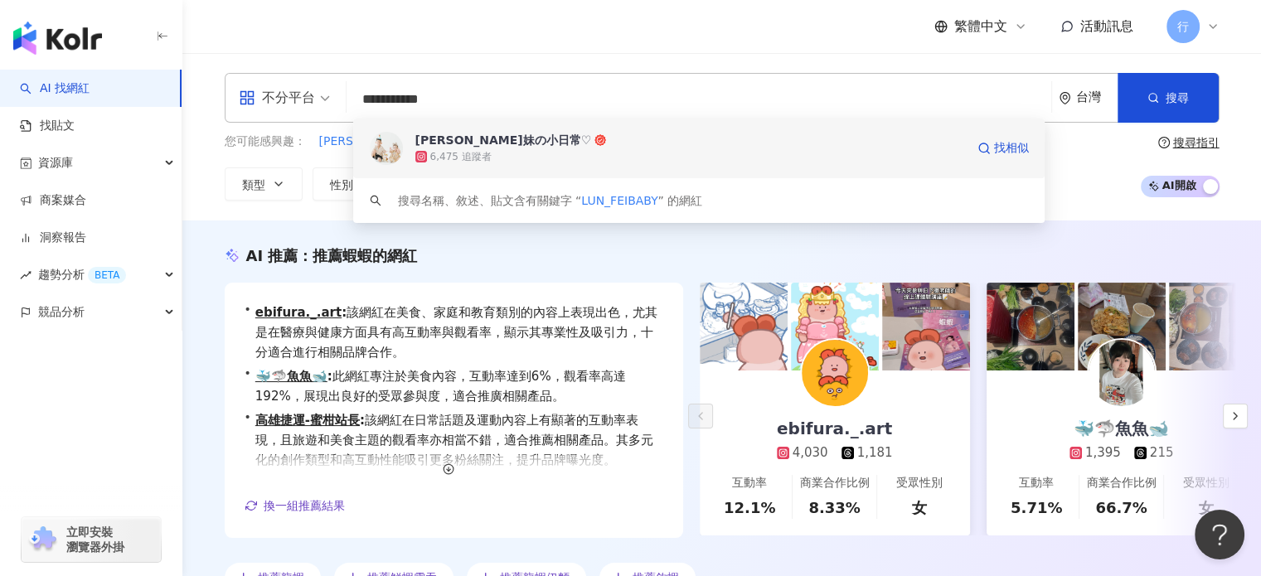
click at [545, 138] on span "綸哥菲妹の小日常♡" at bounding box center [689, 140] width 549 height 17
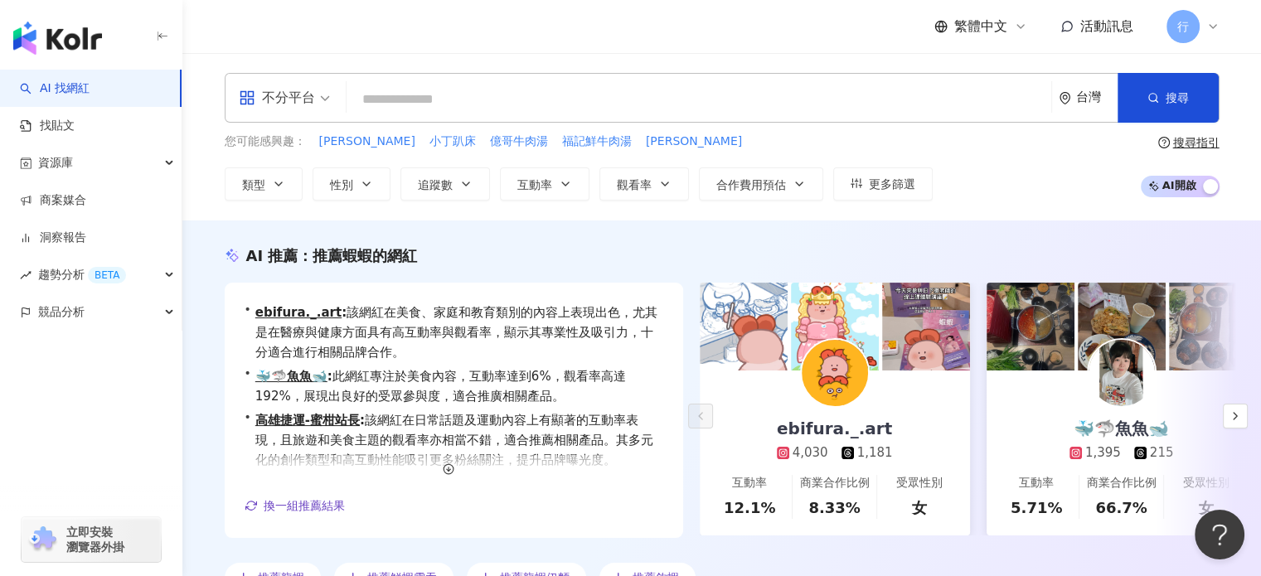
click at [424, 101] on input "search" at bounding box center [698, 99] width 691 height 31
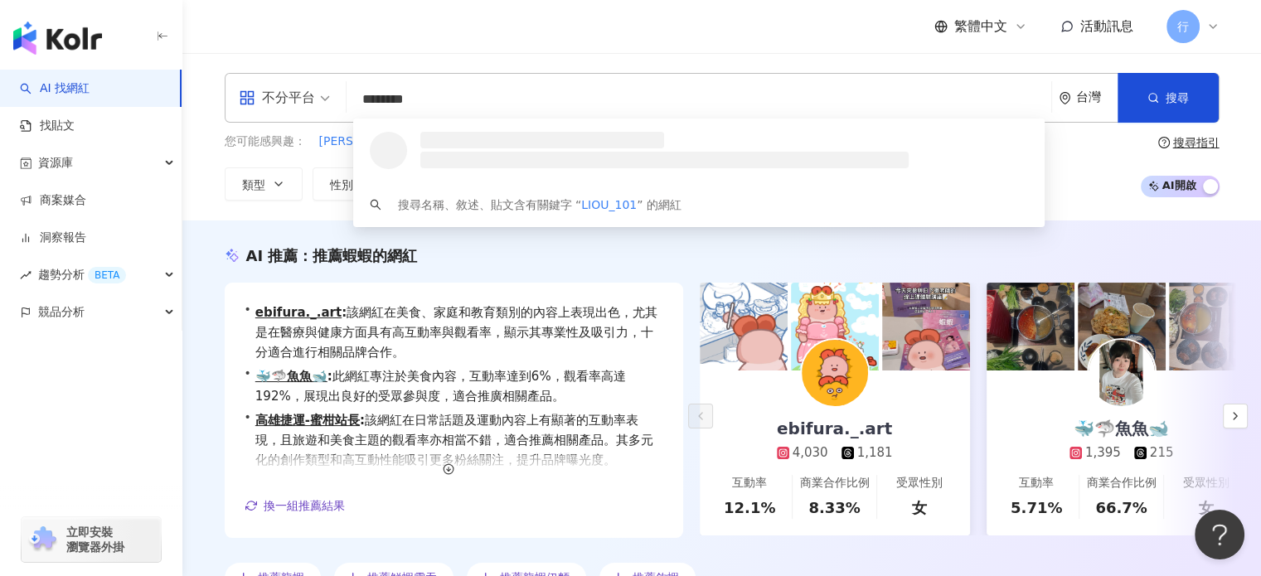
type input "*********"
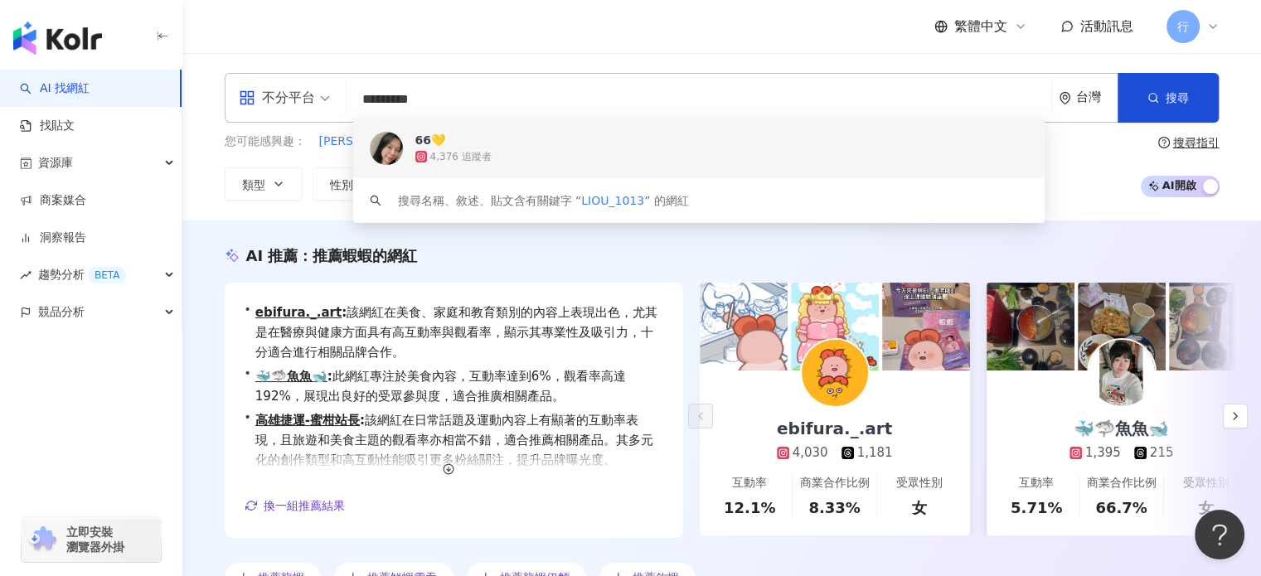
click at [501, 155] on div "4,376 追蹤者" at bounding box center [721, 156] width 613 height 17
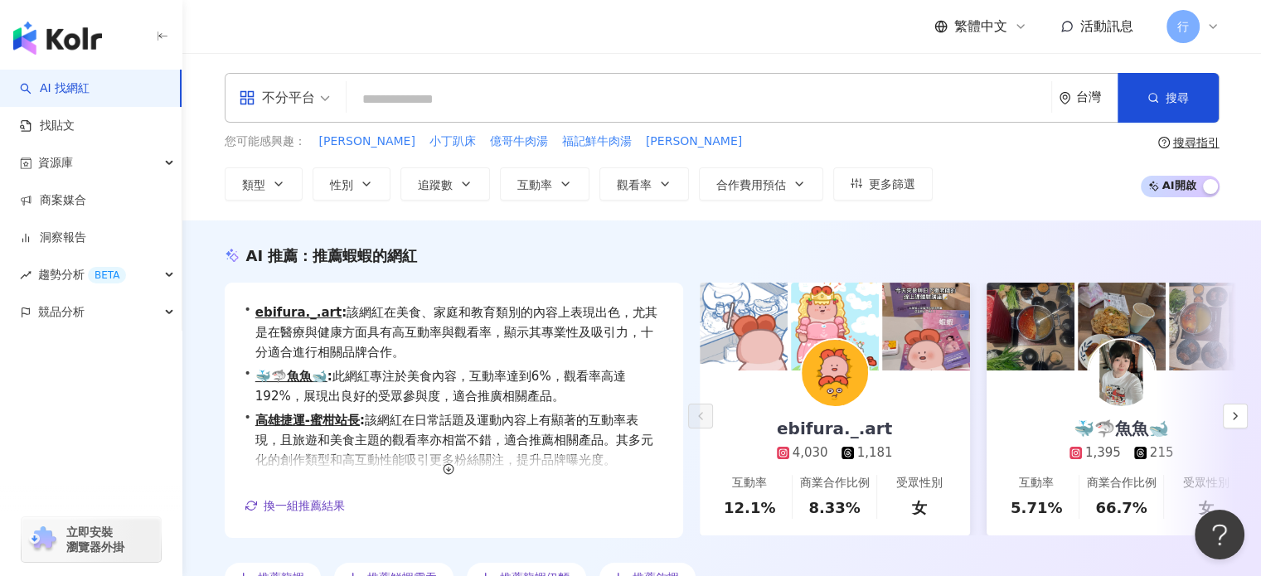
click at [411, 94] on input "search" at bounding box center [698, 99] width 691 height 31
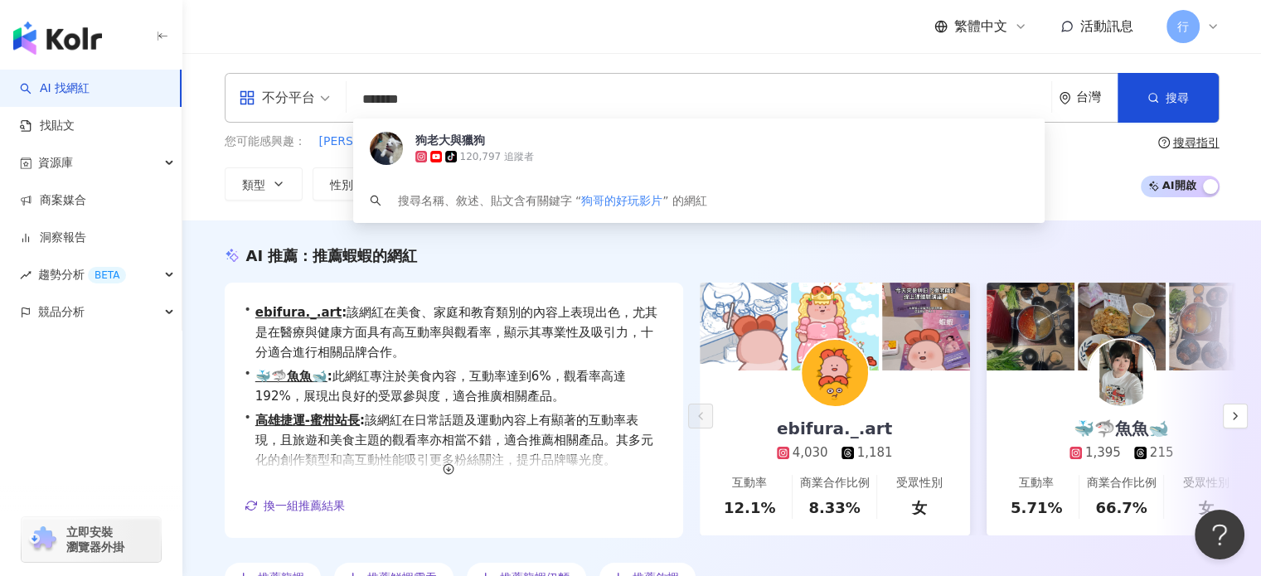
type input "*******"
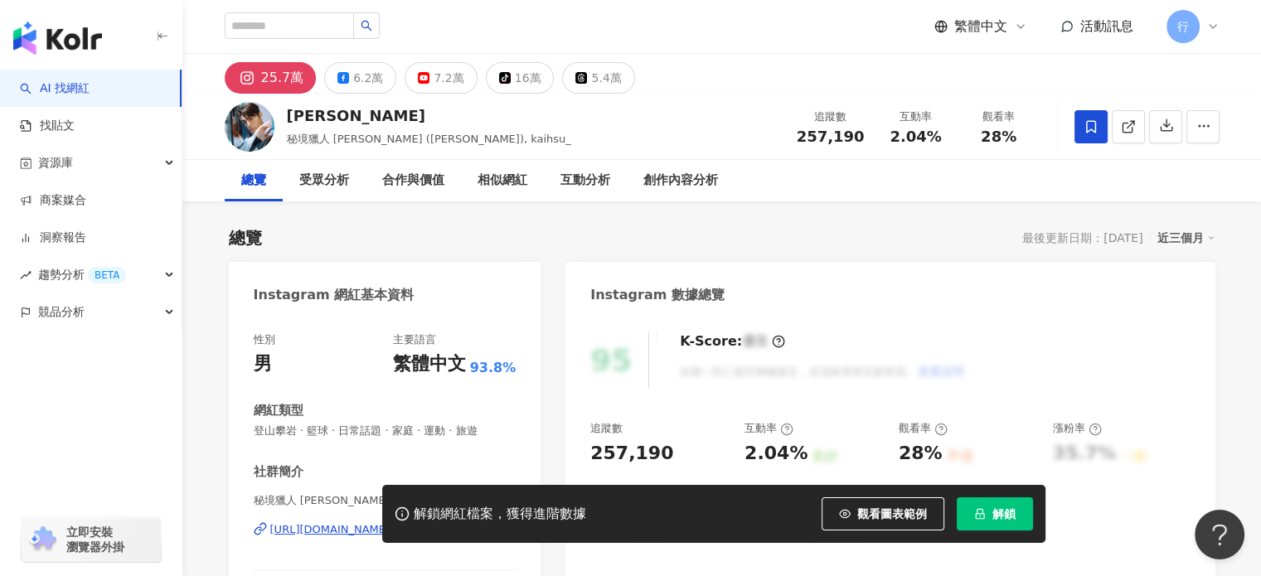
click at [1093, 123] on icon at bounding box center [1090, 126] width 15 height 15
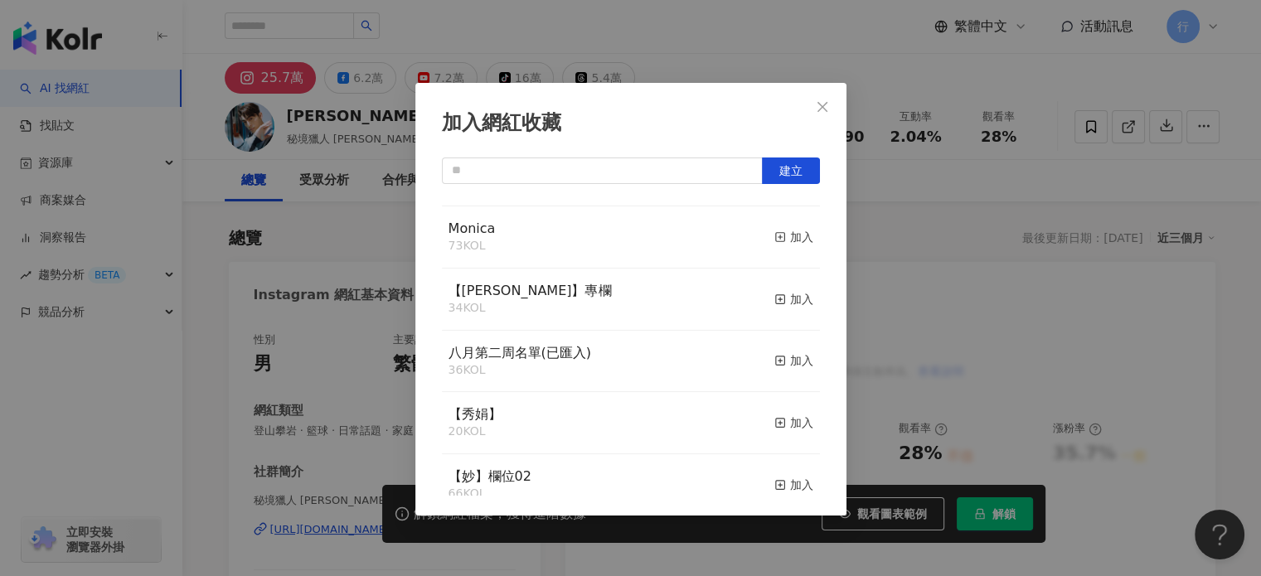
scroll to position [166, 0]
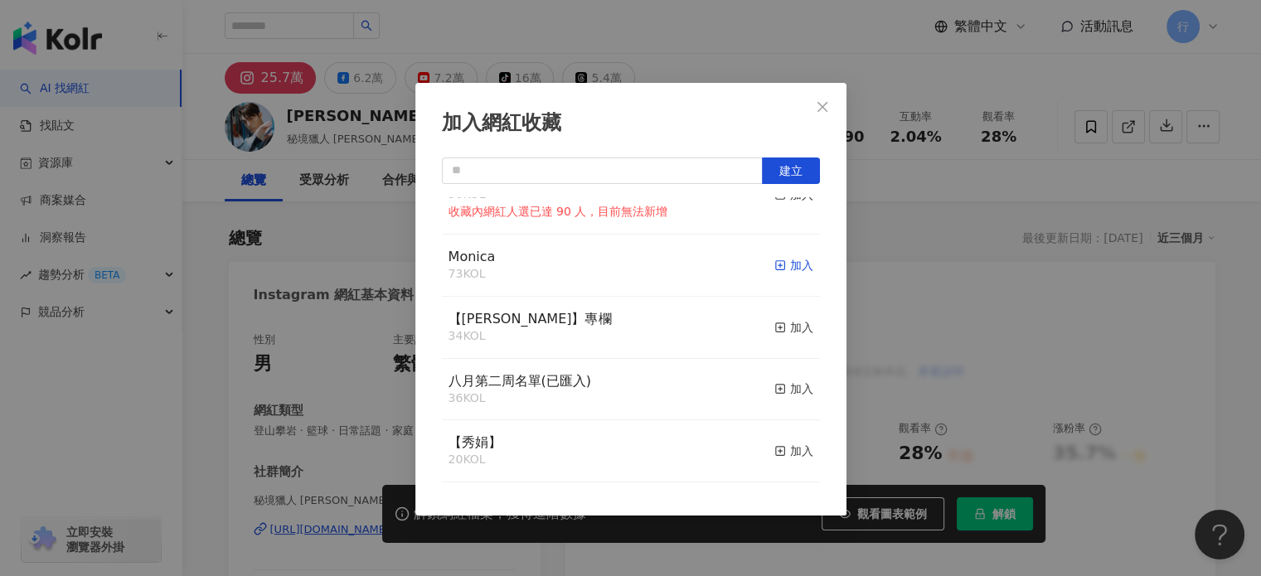
click at [786, 268] on div "加入" at bounding box center [793, 265] width 39 height 18
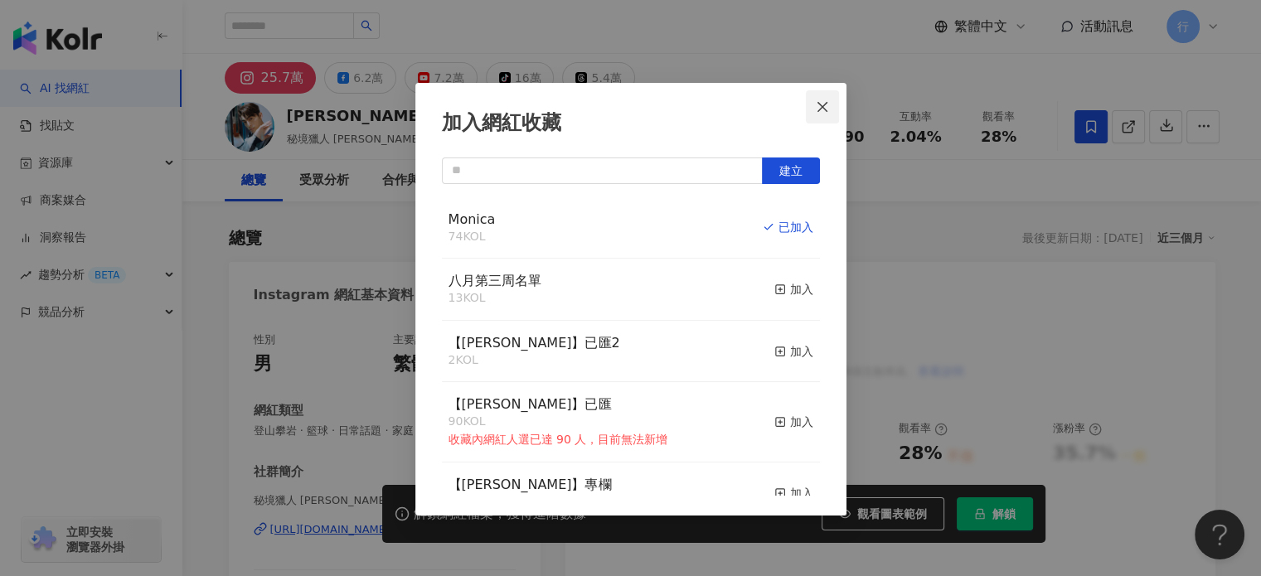
click at [823, 105] on icon "close" at bounding box center [822, 106] width 10 height 10
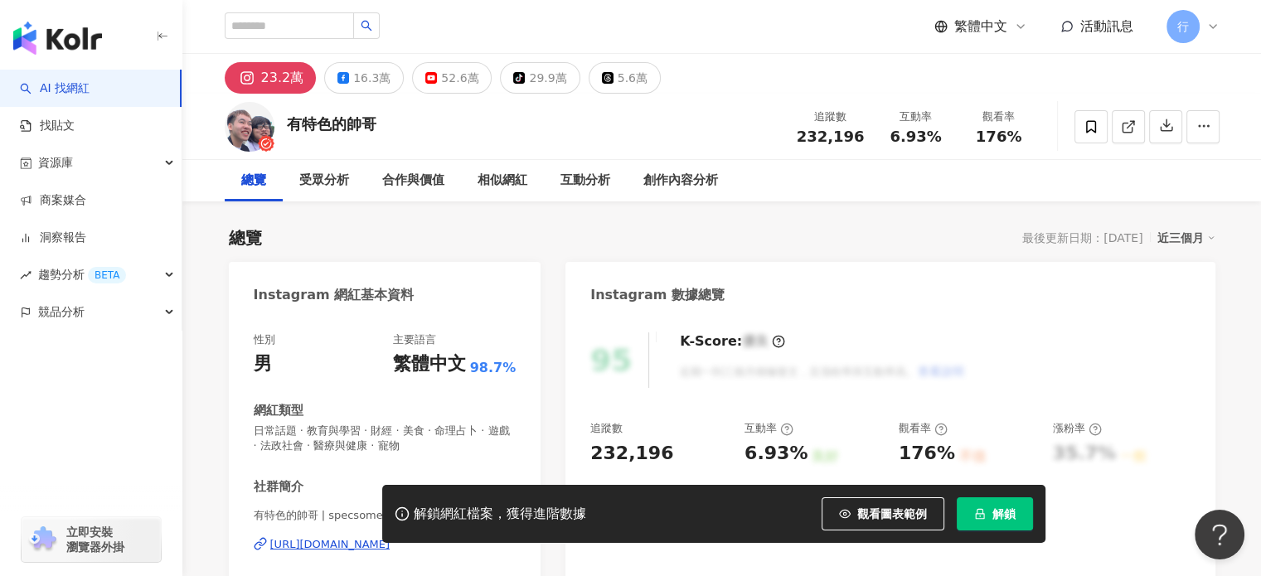
click at [382, 127] on div "有特色的帥哥 追蹤數 232,196 互動率 6.93% 觀看率 176%" at bounding box center [721, 126] width 1061 height 65
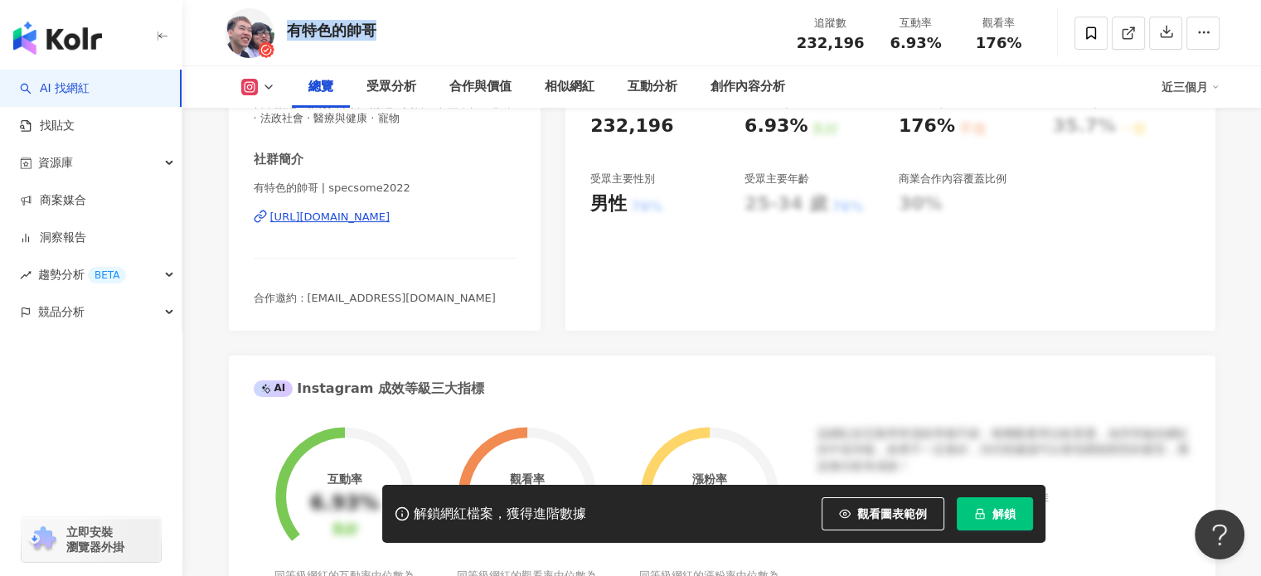
scroll to position [331, 0]
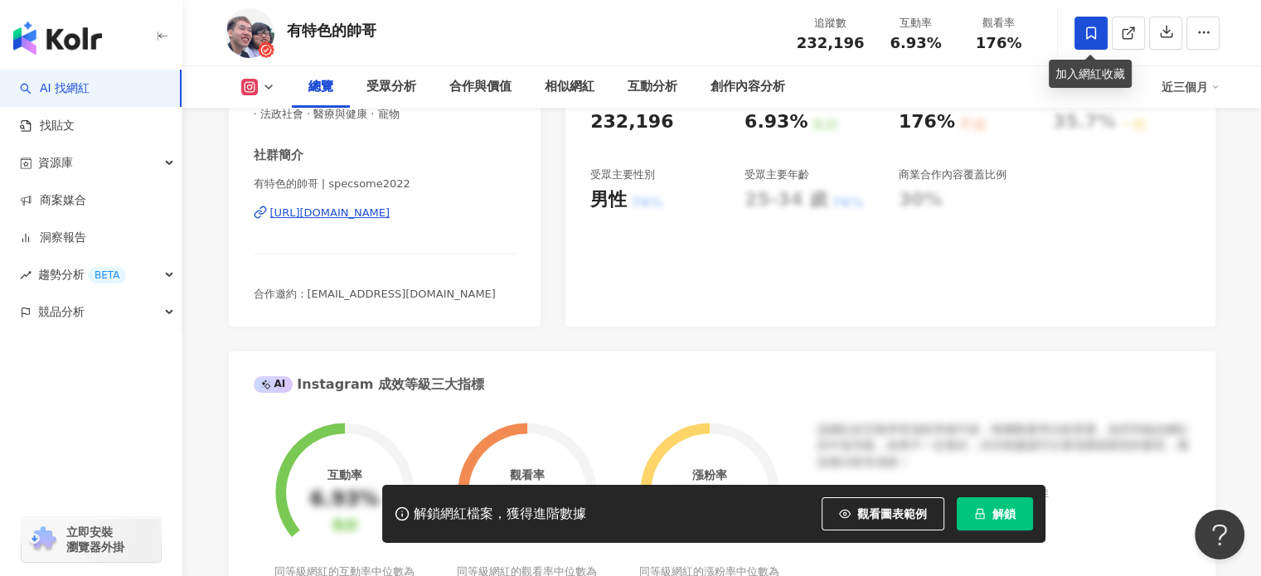
click at [1095, 33] on icon at bounding box center [1090, 33] width 15 height 15
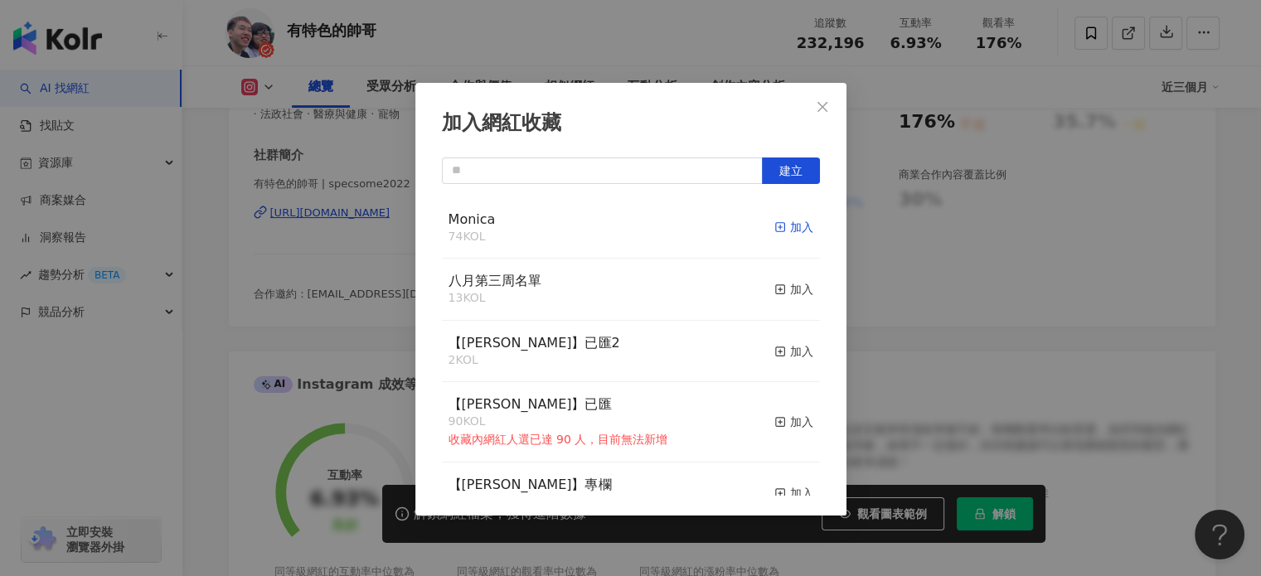
click at [790, 233] on div "加入" at bounding box center [793, 227] width 39 height 18
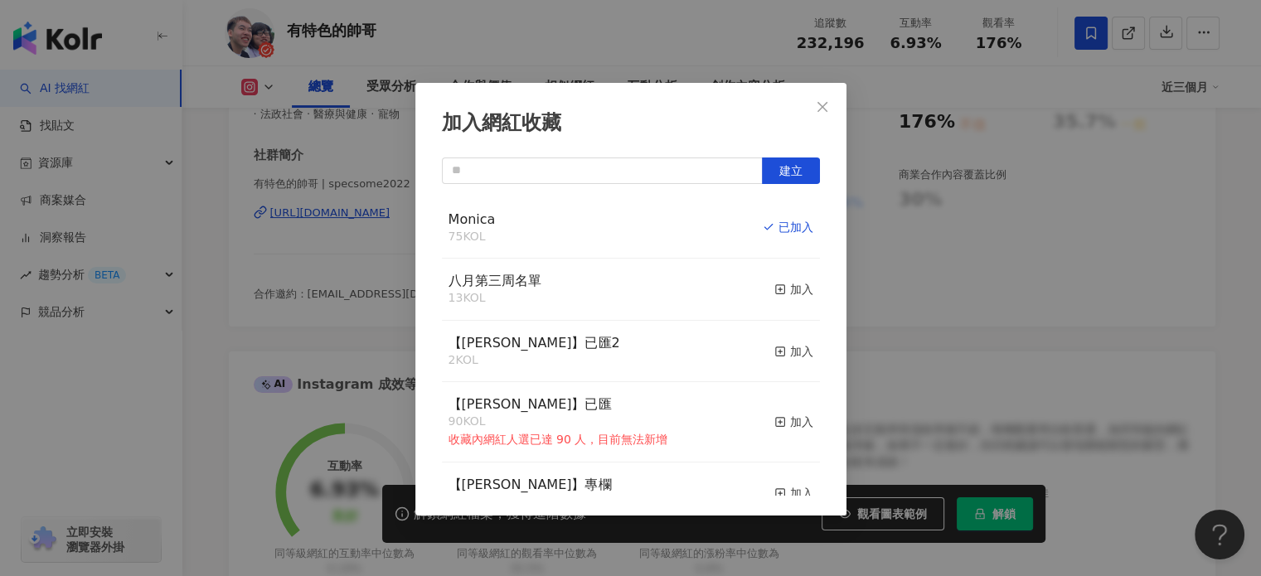
click at [949, 254] on div "加入網紅收藏 建立 Monica 75 KOL 已加入 八月第三周名單 13 KOL 加入 【RAY】已匯2 2 KOL 加入 【RAY】已匯 90 KOL …" at bounding box center [630, 288] width 1261 height 576
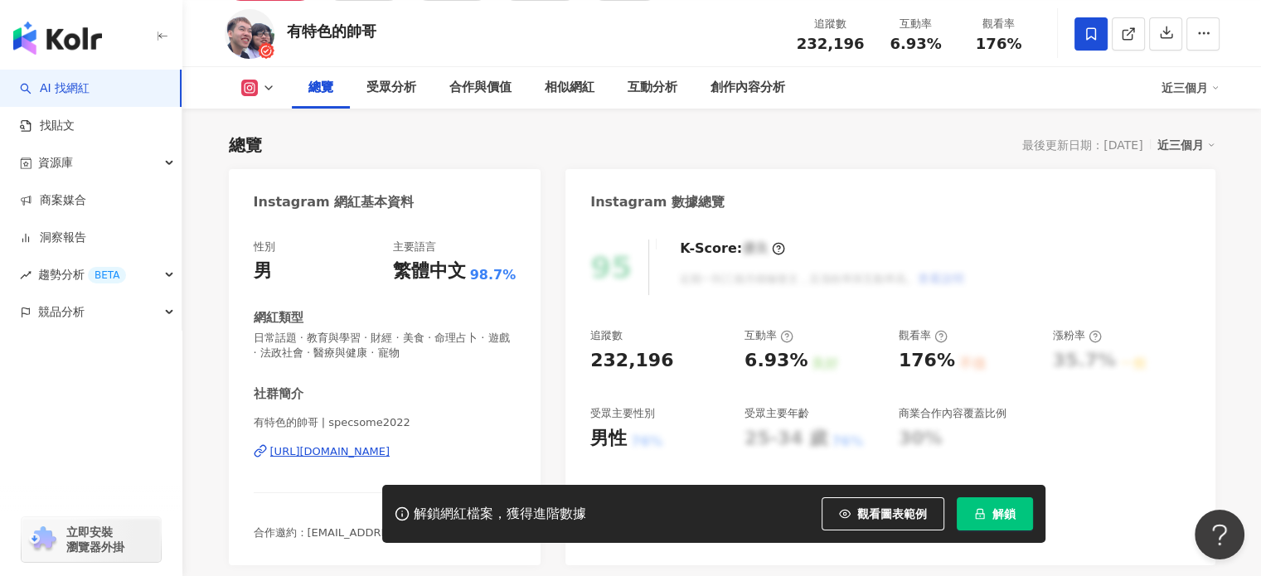
scroll to position [0, 0]
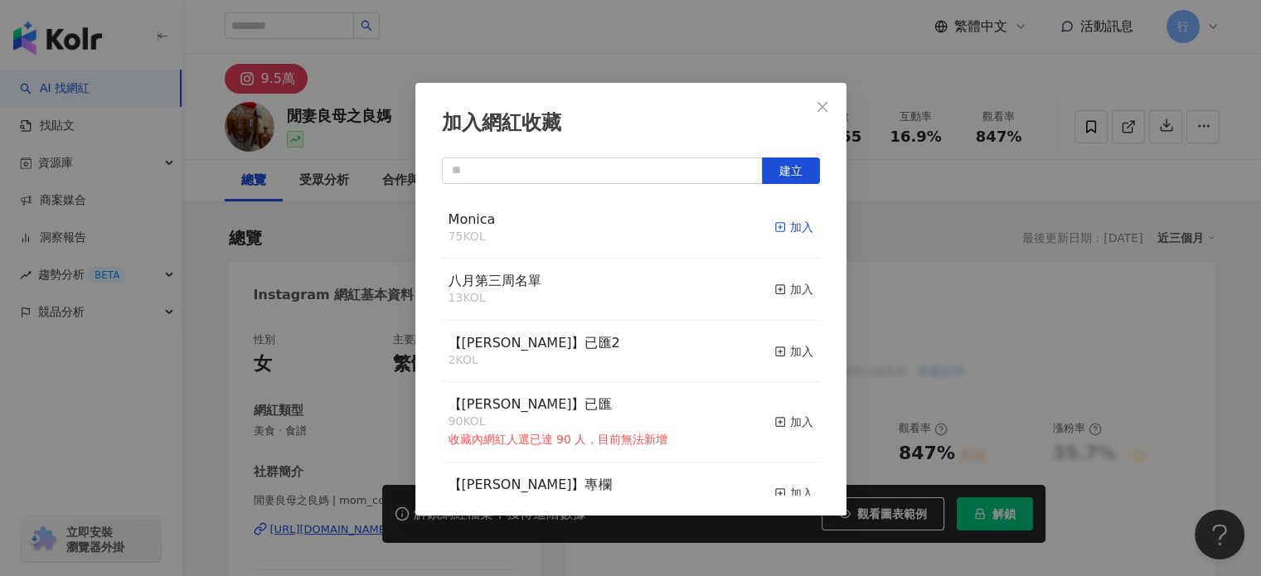
click at [774, 228] on icon "button" at bounding box center [780, 227] width 12 height 12
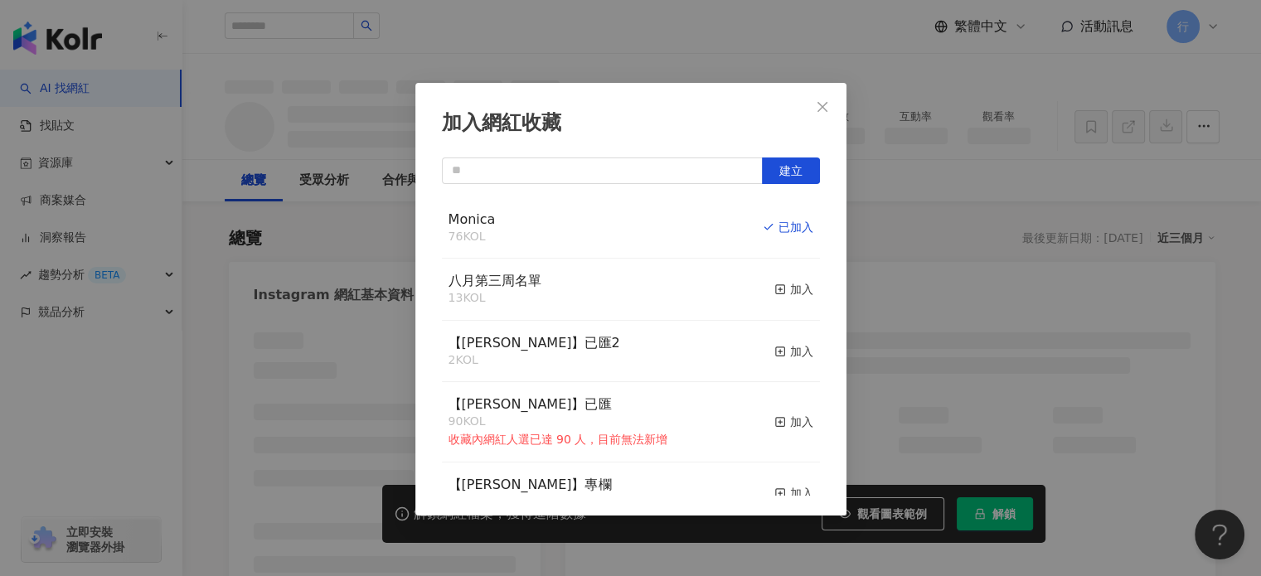
click at [864, 95] on div "加入網紅收藏 建立 Monica 76 KOL 已加入 八月第三周名單 13 KOL 加入 【RAY】已匯2 2 KOL 加入 【RAY】已匯 90 KOL …" at bounding box center [630, 288] width 1261 height 576
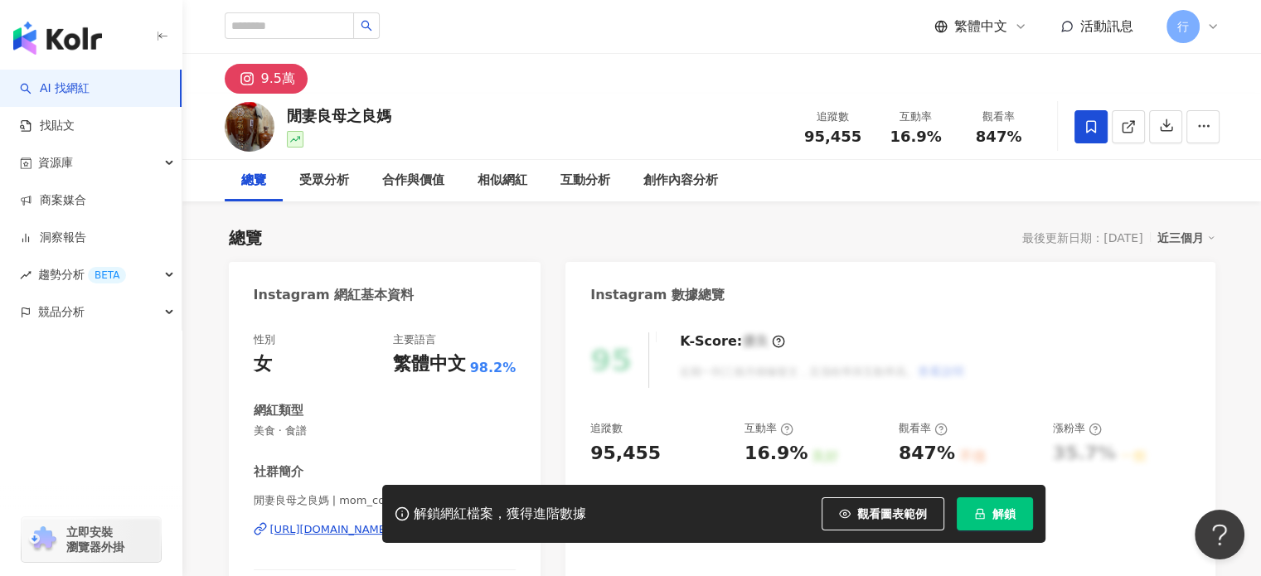
click at [815, 110] on div "加入網紅收藏 建立 Monica 76 KOL 已加入 八月第三周名單 13 KOL 加入 【RAY】已匯2 2 KOL 加入 【RAY】已匯 90 KOL …" at bounding box center [630, 288] width 1261 height 576
drag, startPoint x: 287, startPoint y: 120, endPoint x: 465, endPoint y: 126, distance: 178.3
click at [465, 126] on div "閒妻良母之良媽 追蹤數 95,455 互動率 16.9% 觀看率 847%" at bounding box center [721, 126] width 1061 height 65
copy div "閒妻良母之良媽"
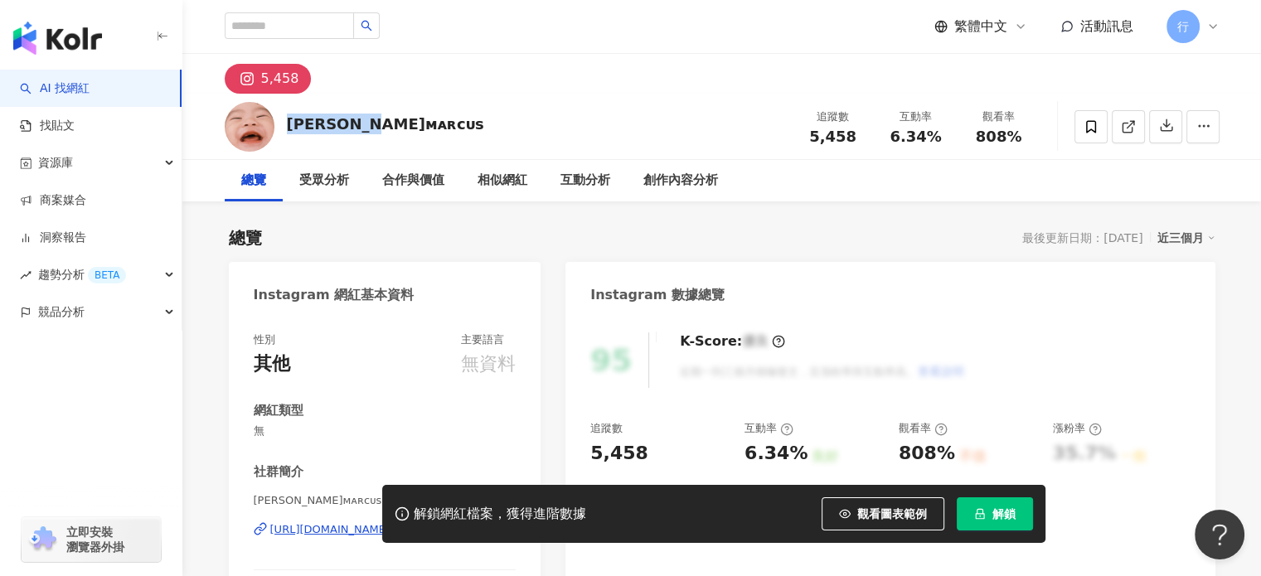
drag, startPoint x: 282, startPoint y: 123, endPoint x: 410, endPoint y: 141, distance: 129.7
click at [410, 141] on div "[PERSON_NAME]ᴍᴀʀᴄᴜs 追蹤數 5,458 互動率 6.34% 觀看率 808%" at bounding box center [721, 126] width 1061 height 65
copy div "[PERSON_NAME]ᴍᴀʀᴄᴜs"
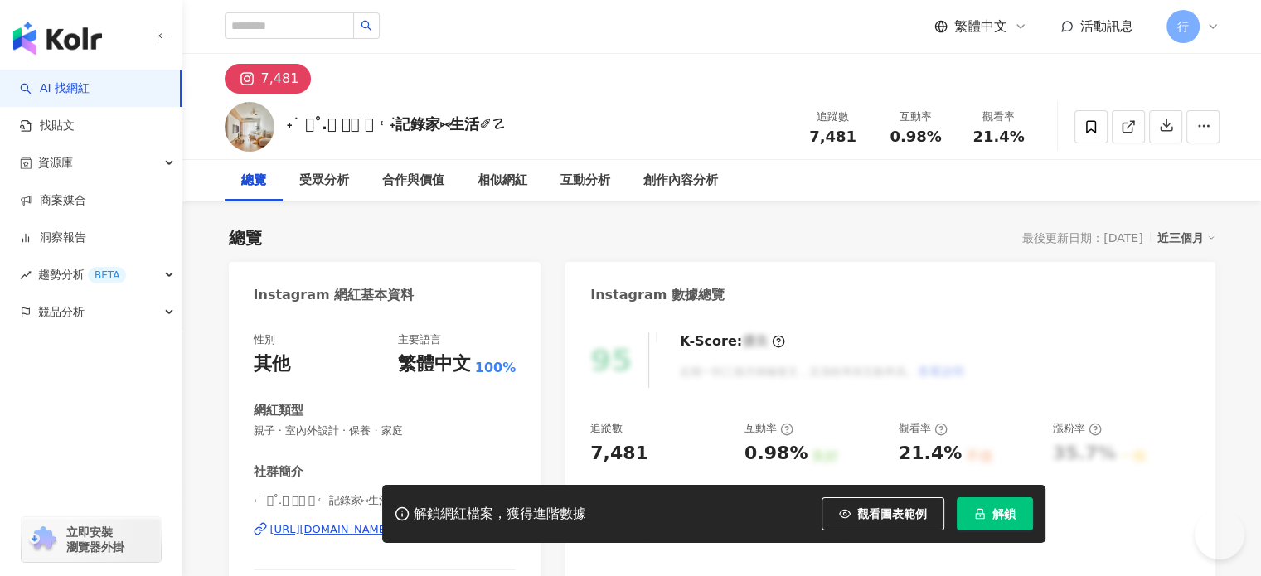
drag, startPoint x: 302, startPoint y: 125, endPoint x: 464, endPoint y: 3, distance: 203.0
click at [512, 128] on div "˖ ࣪ 𓄹˚.𓍊 ͙ࣳ 𓋼 ˓ ࣪˖記錄家⑅生活✐☡ 追蹤數 7,481 互動率 0.98% 觀看率 21.4%" at bounding box center [721, 126] width 1061 height 65
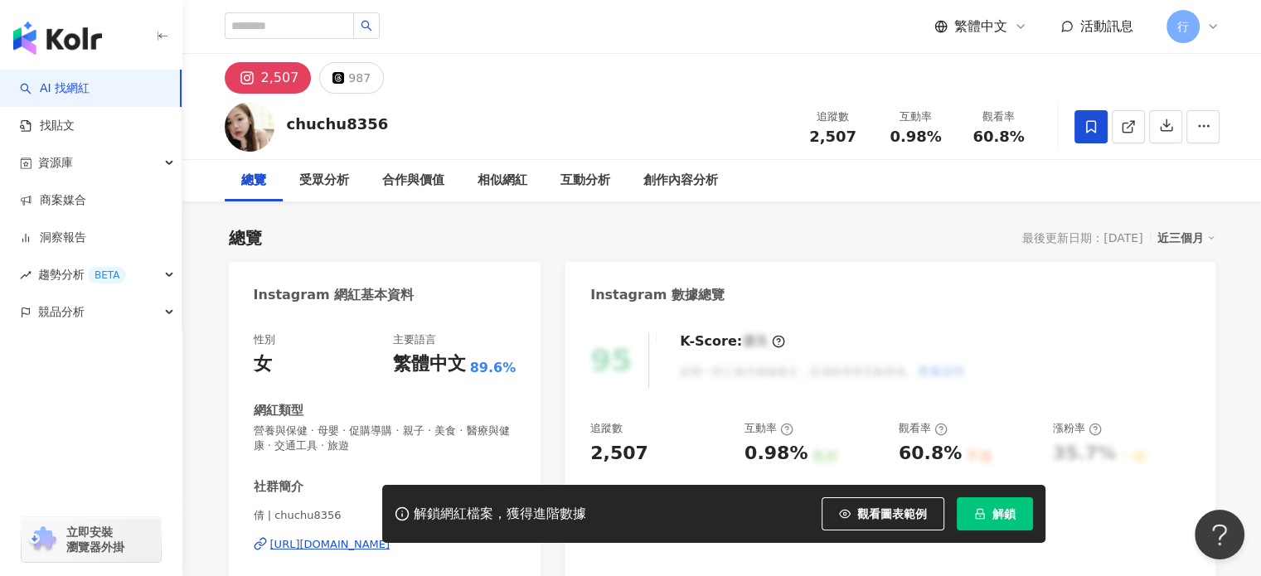
click at [1086, 125] on icon at bounding box center [1091, 126] width 10 height 12
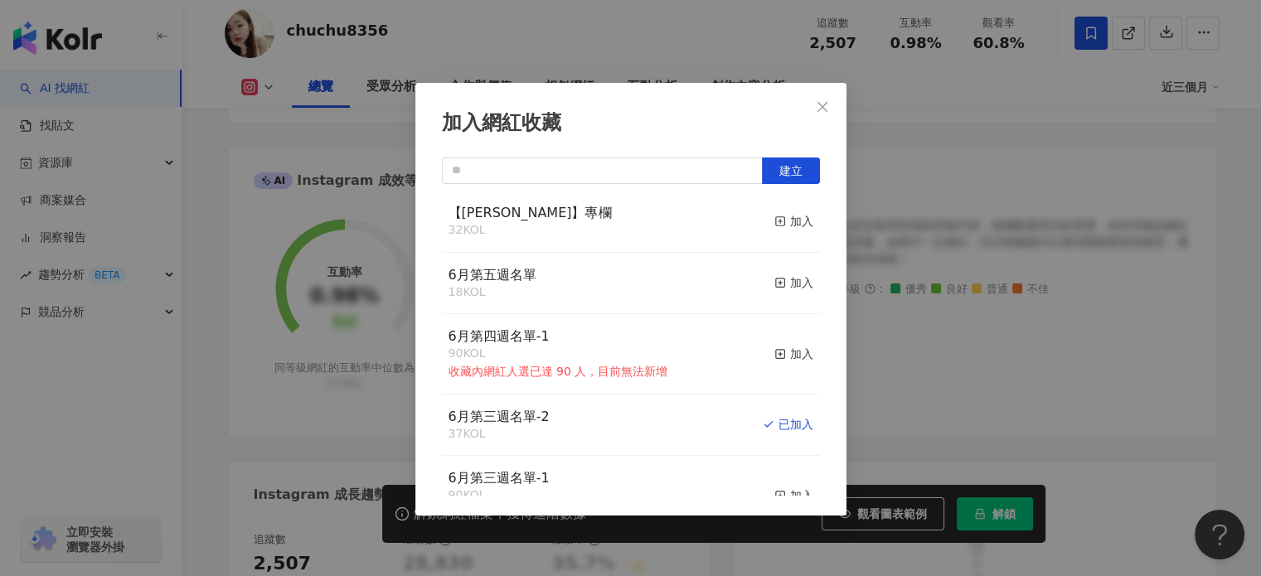
scroll to position [915, 0]
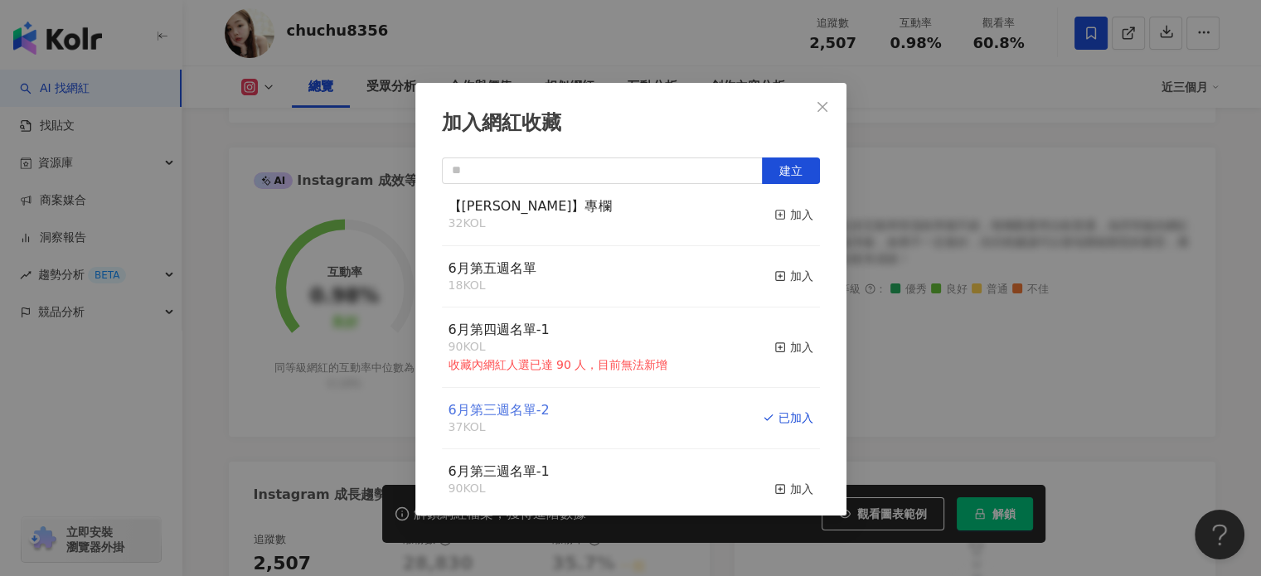
click at [518, 418] on span "6月第三週名單-2" at bounding box center [498, 410] width 101 height 16
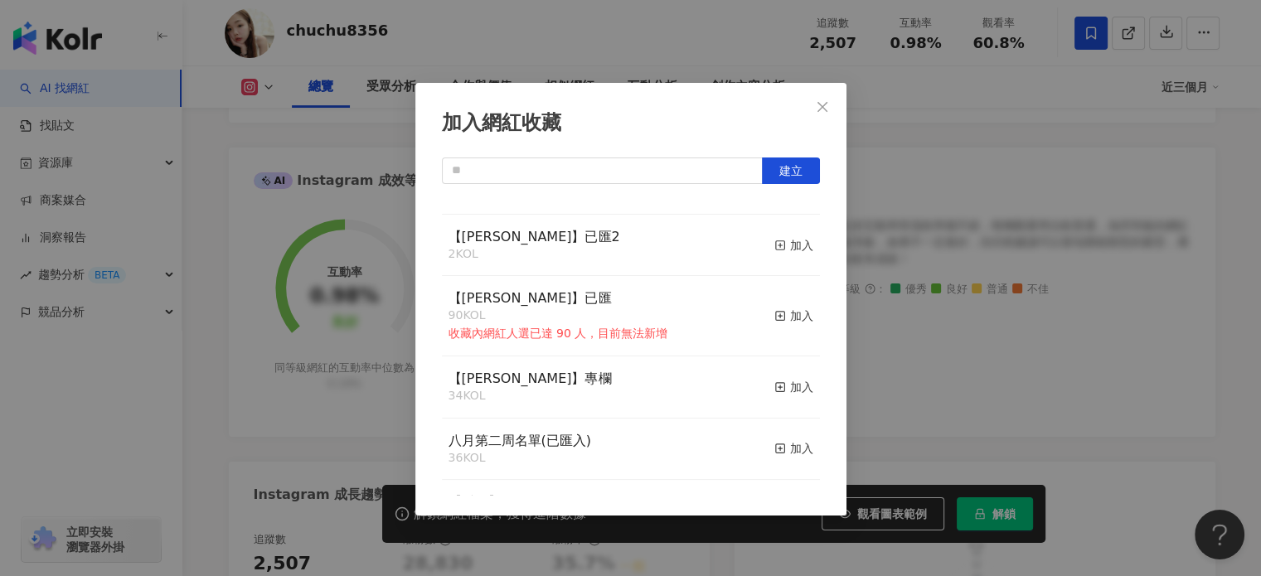
scroll to position [0, 0]
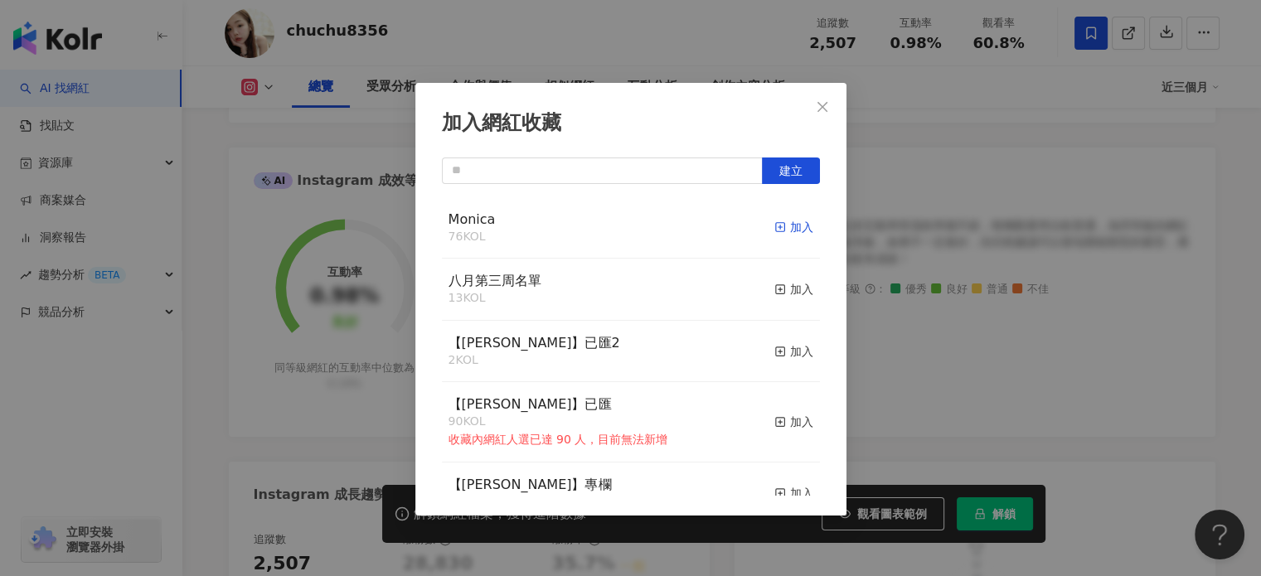
click at [791, 222] on div "加入" at bounding box center [793, 227] width 39 height 18
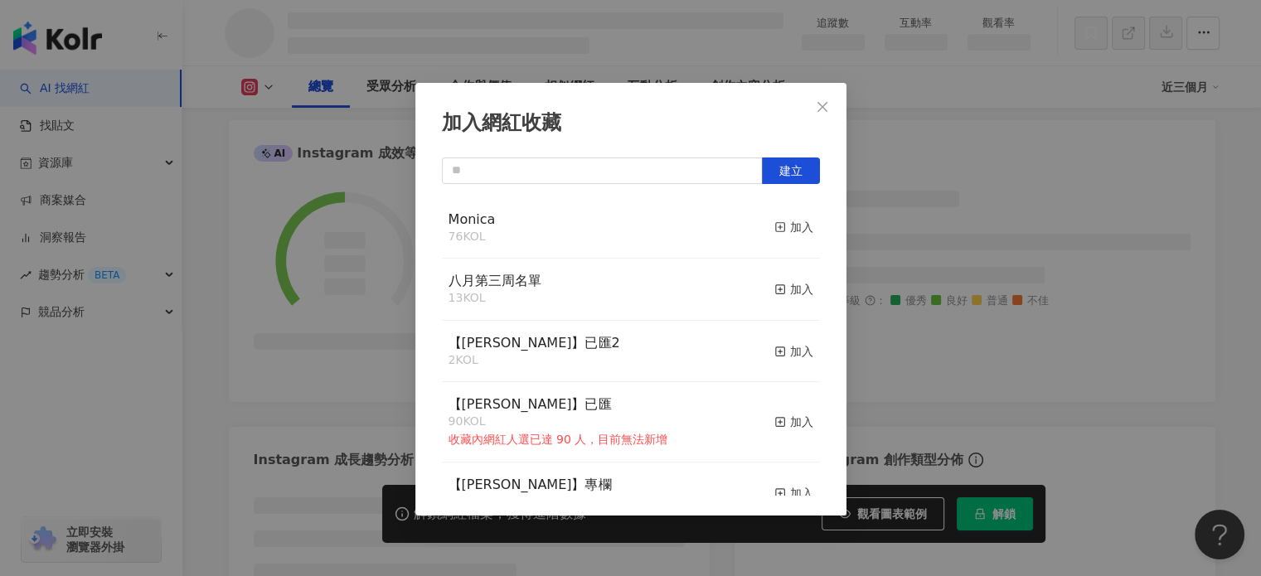
scroll to position [624, 0]
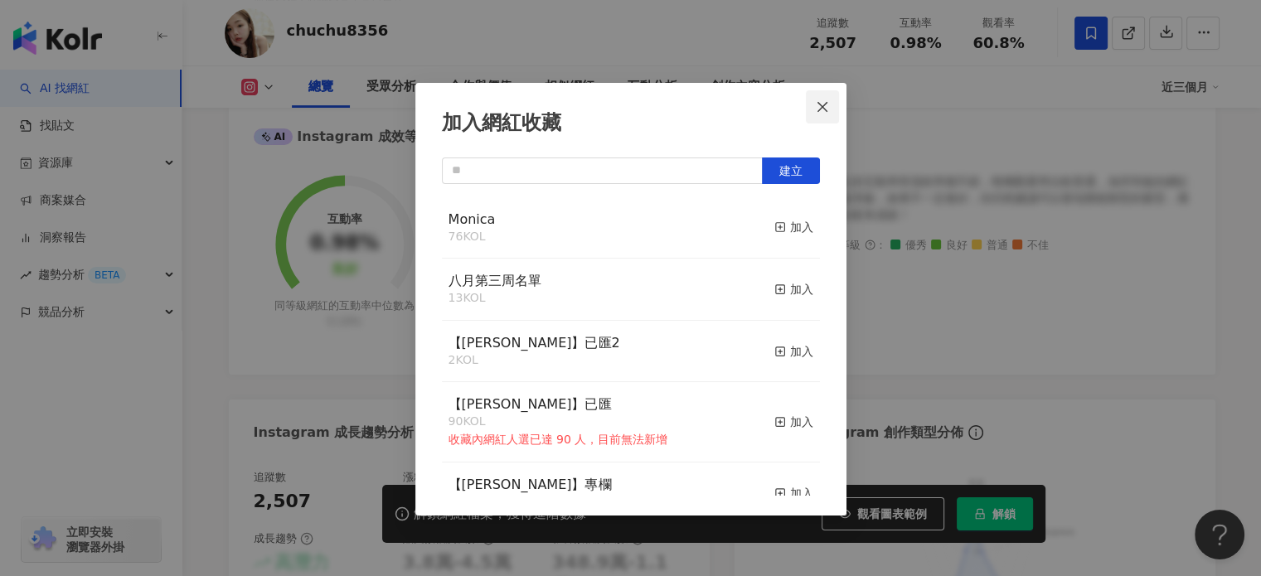
click at [824, 105] on icon "close" at bounding box center [821, 106] width 13 height 13
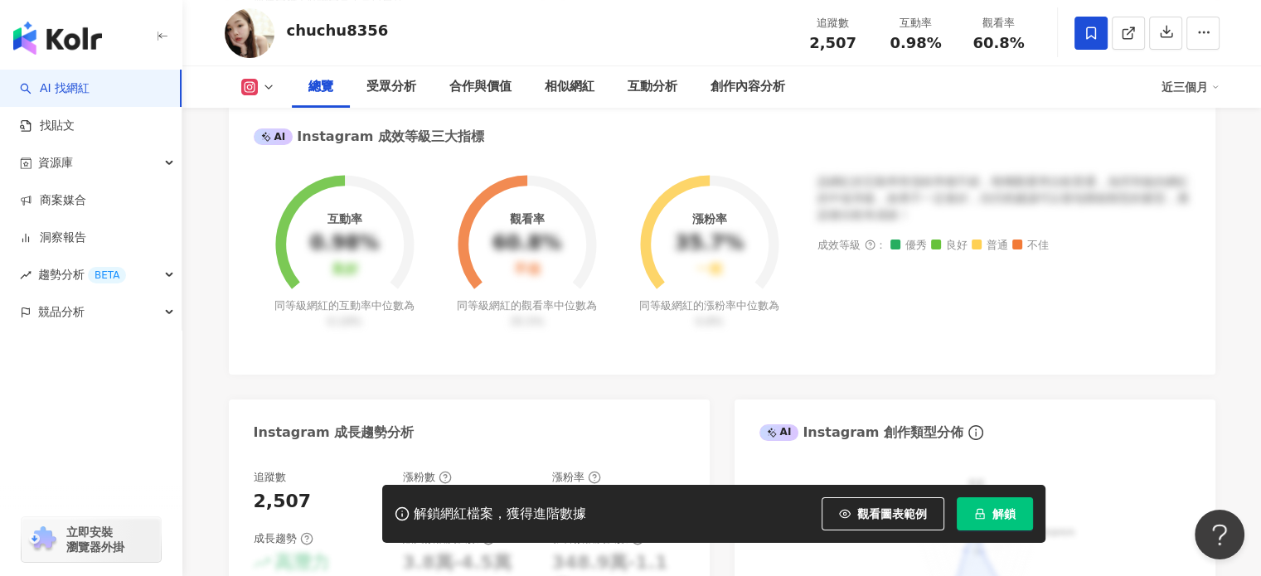
scroll to position [580, 0]
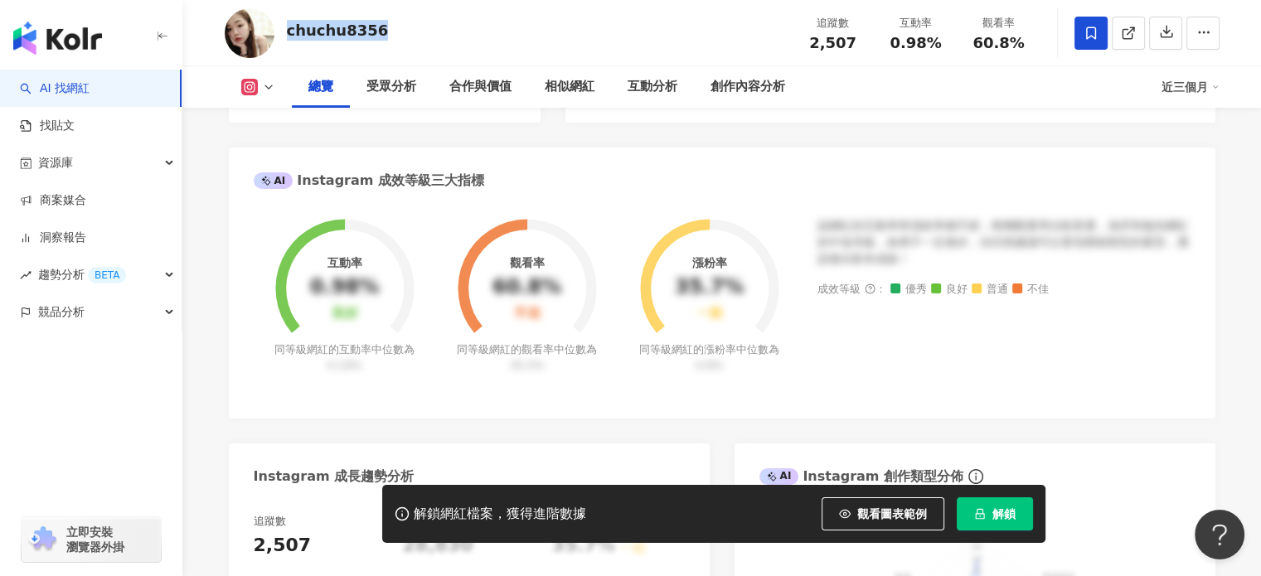
drag, startPoint x: 287, startPoint y: 29, endPoint x: 431, endPoint y: 28, distance: 144.2
click at [431, 28] on div "chuchu8356 追蹤數 2,507 互動率 0.98% 觀看率 60.8%" at bounding box center [721, 32] width 1061 height 65
copy div "chuchu8356"
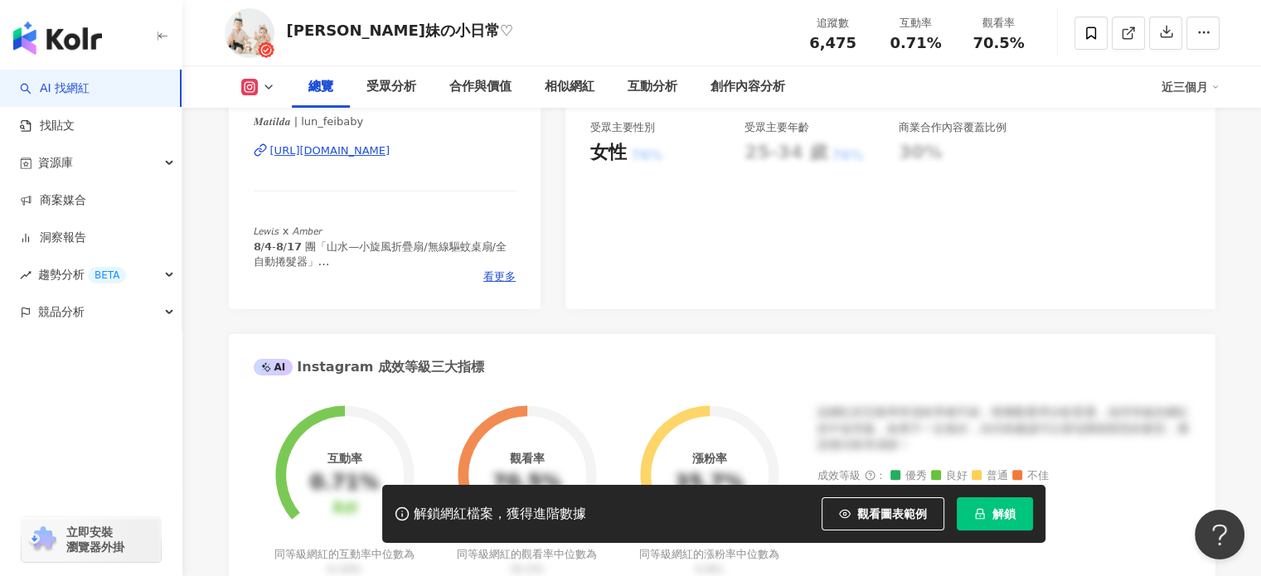
scroll to position [414, 0]
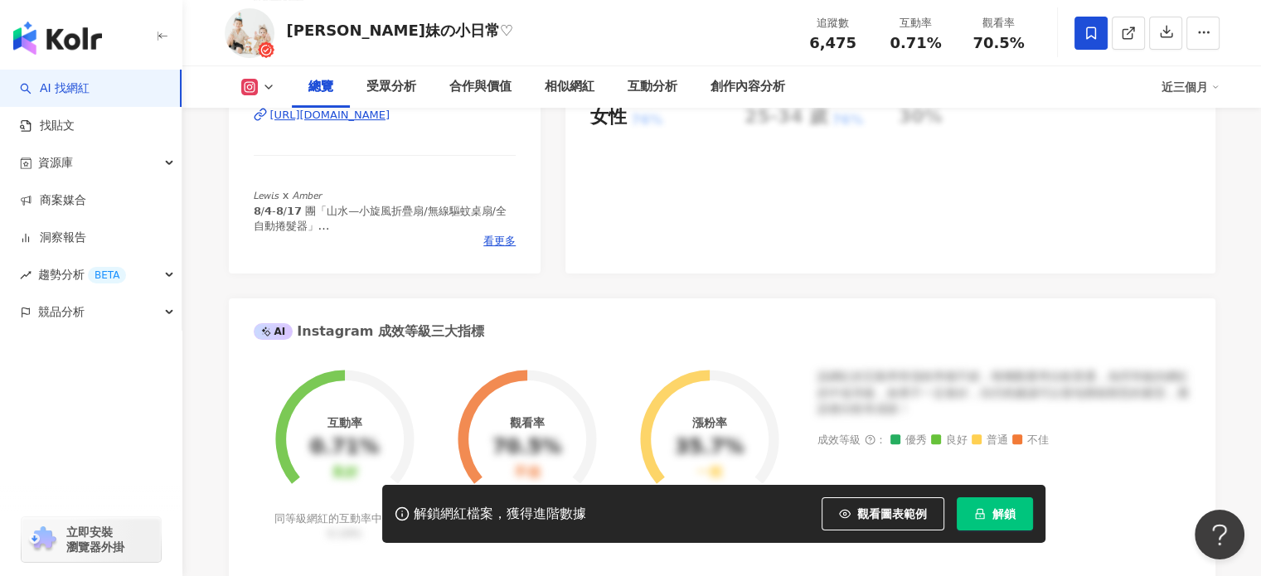
click at [1096, 28] on icon at bounding box center [1090, 33] width 15 height 15
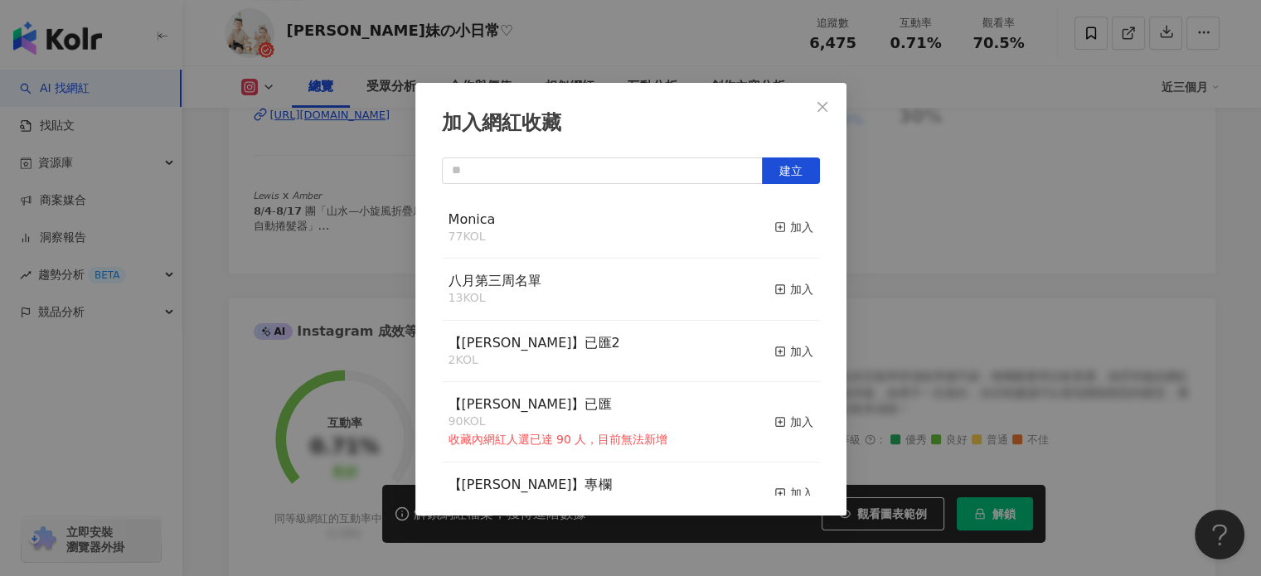
click at [780, 218] on button "加入" at bounding box center [793, 228] width 39 height 35
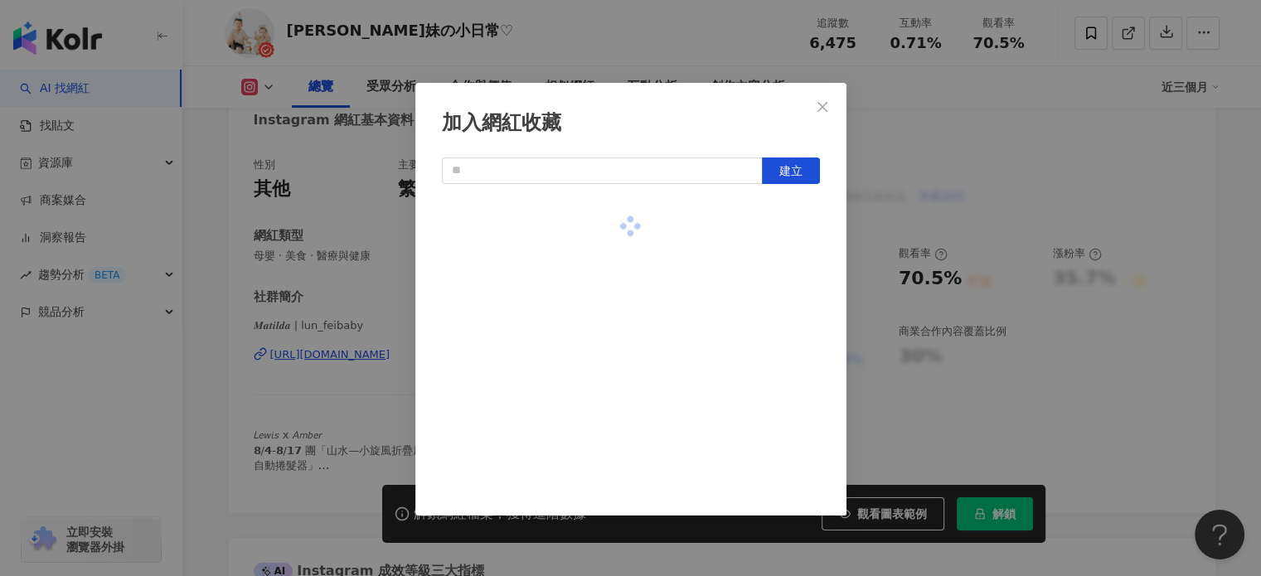
scroll to position [0, 0]
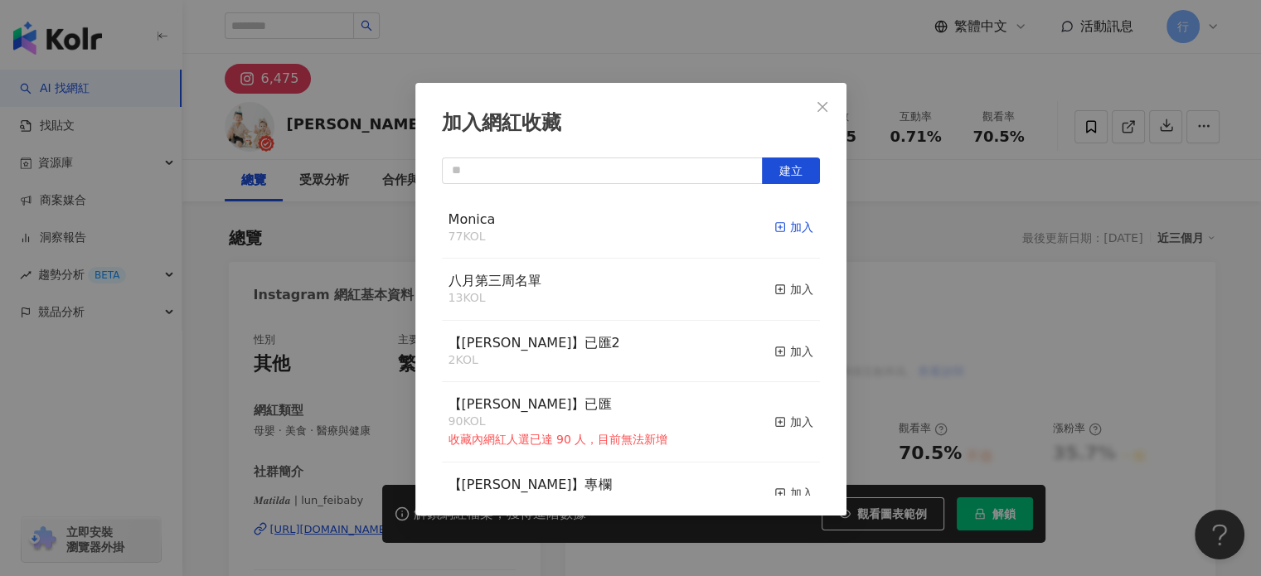
click at [774, 232] on div "加入" at bounding box center [793, 227] width 39 height 18
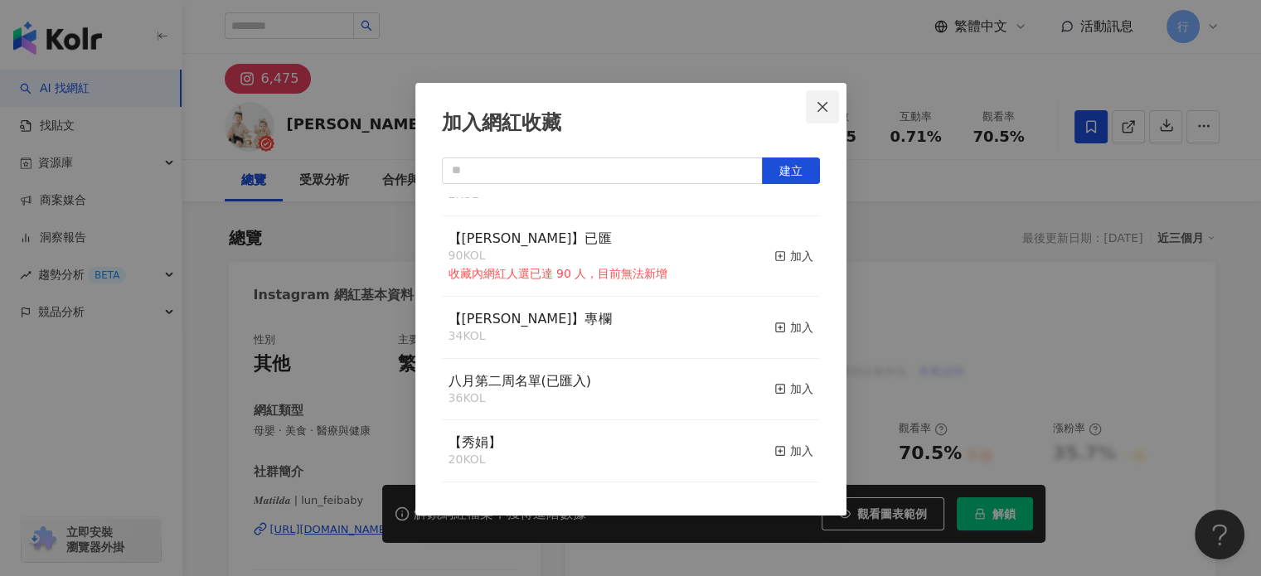
click at [820, 116] on button "Close" at bounding box center [822, 106] width 33 height 33
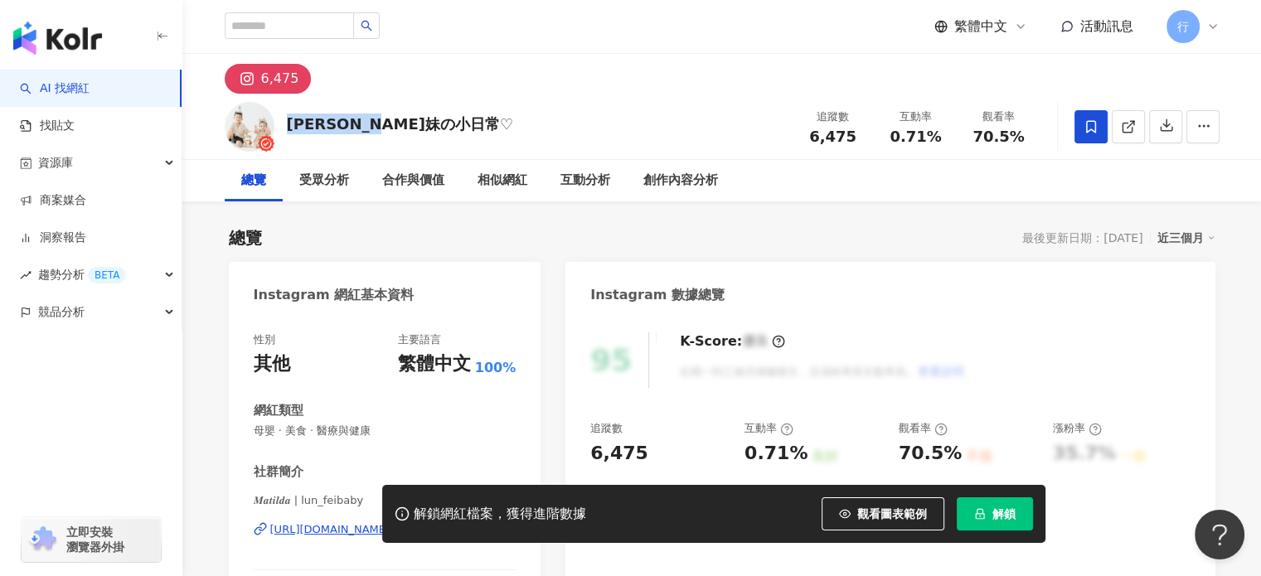
drag, startPoint x: 286, startPoint y: 127, endPoint x: 530, endPoint y: 139, distance: 244.8
click at [530, 139] on div "綸哥菲妹の小日常♡ 追蹤數 6,475 互動率 0.71% 觀看率 70.5%" at bounding box center [721, 126] width 1061 height 65
copy div "綸哥菲妹の小日常♡"
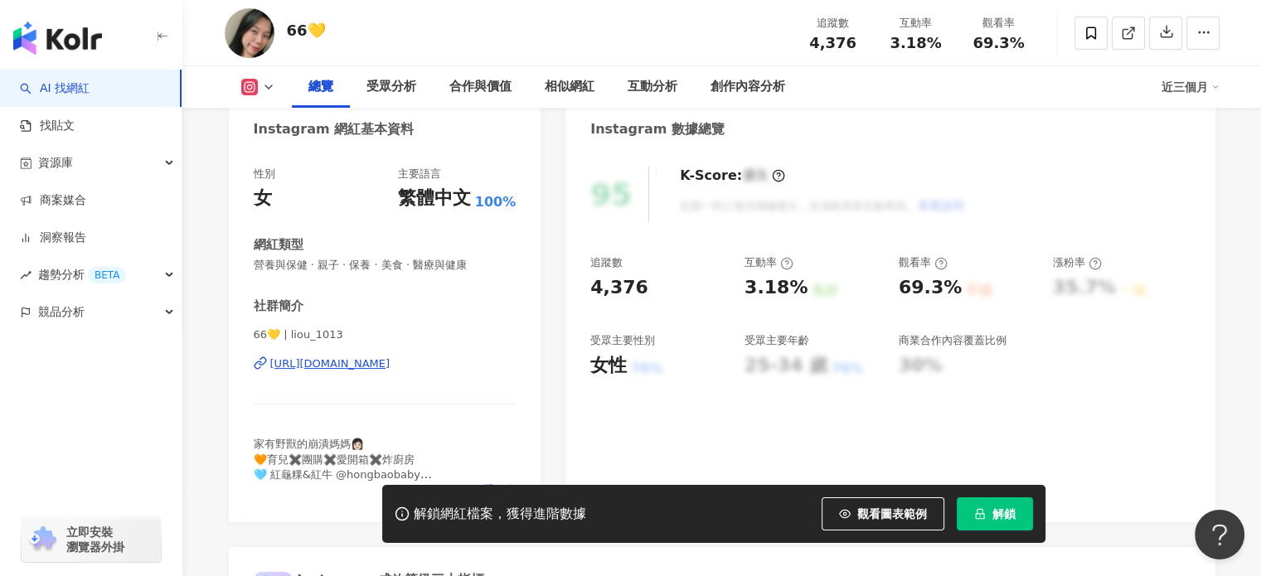
click at [364, 36] on div "66💛 追蹤數 4,376 互動率 3.18% 觀看率 69.3%" at bounding box center [721, 32] width 1061 height 65
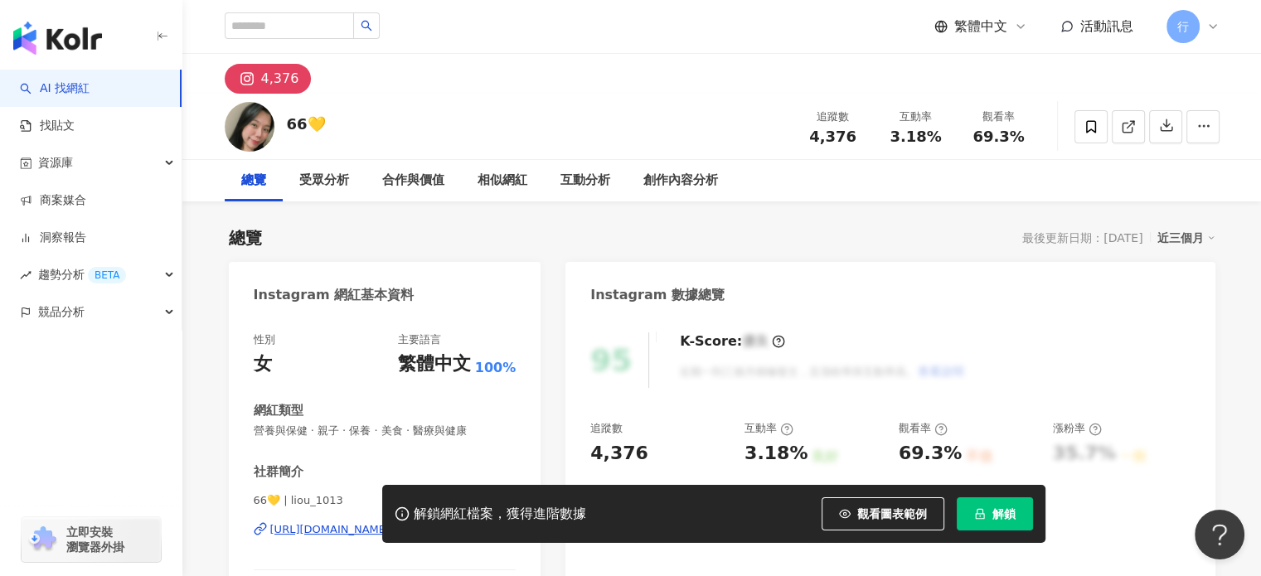
click at [285, 24] on div "繁體中文 活動訊息 行" at bounding box center [722, 26] width 994 height 53
drag, startPoint x: 283, startPoint y: 127, endPoint x: 383, endPoint y: 123, distance: 99.5
click at [383, 123] on div "66💛 追蹤數 4,376 互動率 3.18% 觀看率 69.3%" at bounding box center [721, 126] width 1061 height 65
copy div "66💛"
